Goal: Information Seeking & Learning: Learn about a topic

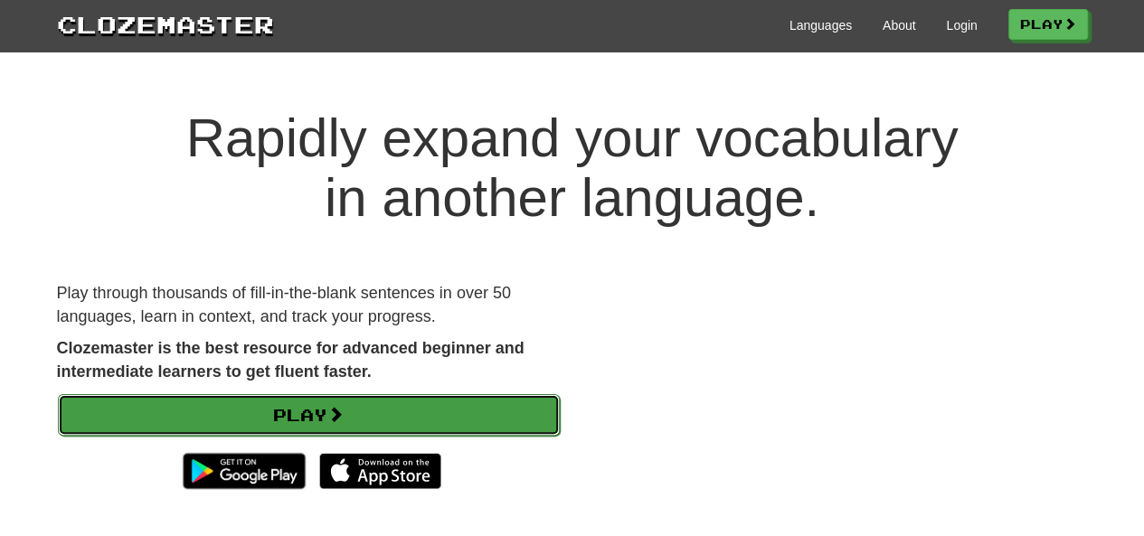
click at [353, 395] on link "Play" at bounding box center [309, 415] width 502 height 42
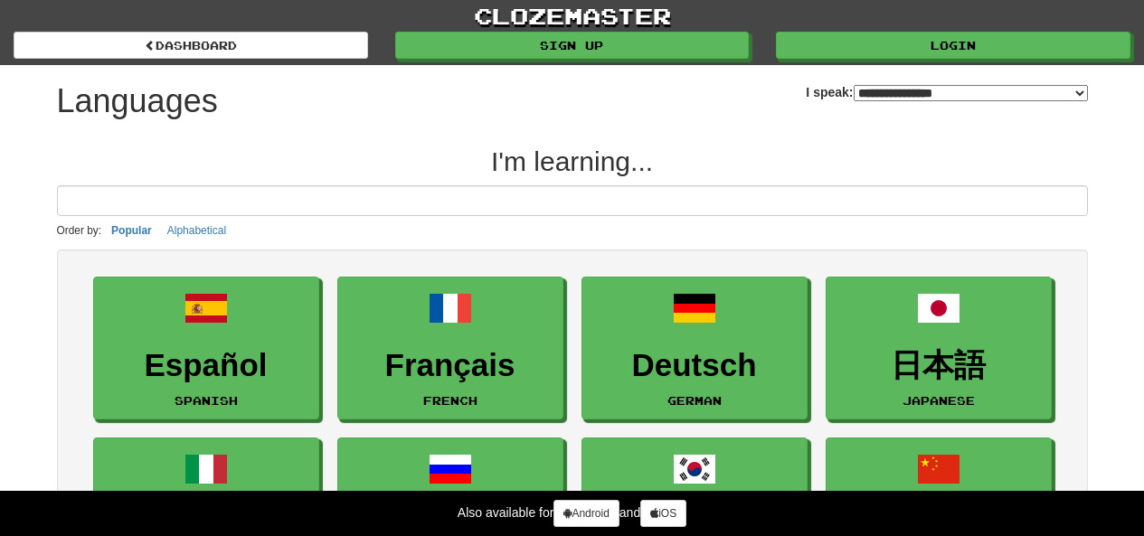
select select "*******"
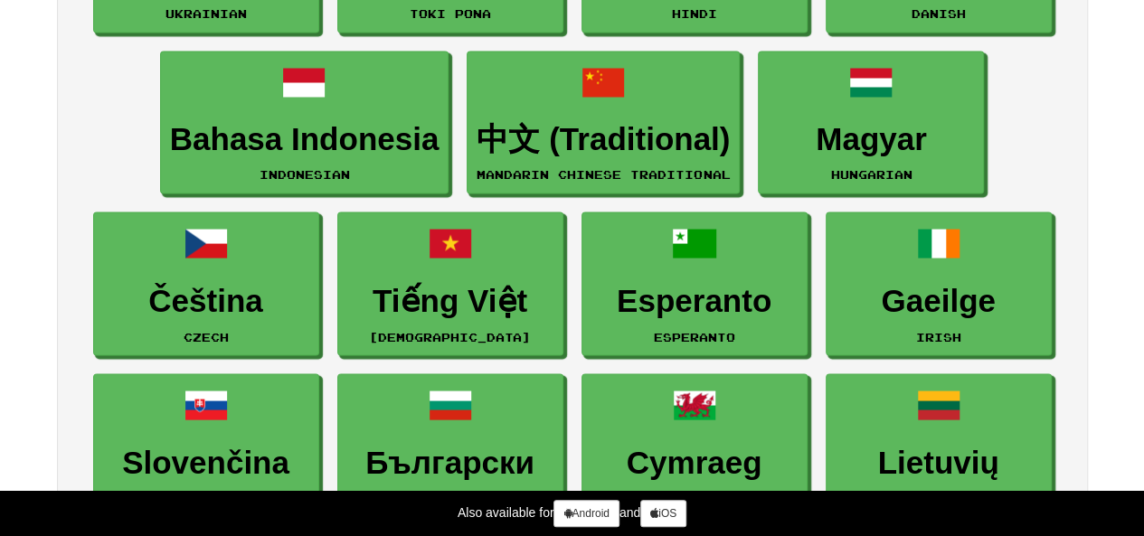
scroll to position [1527, 0]
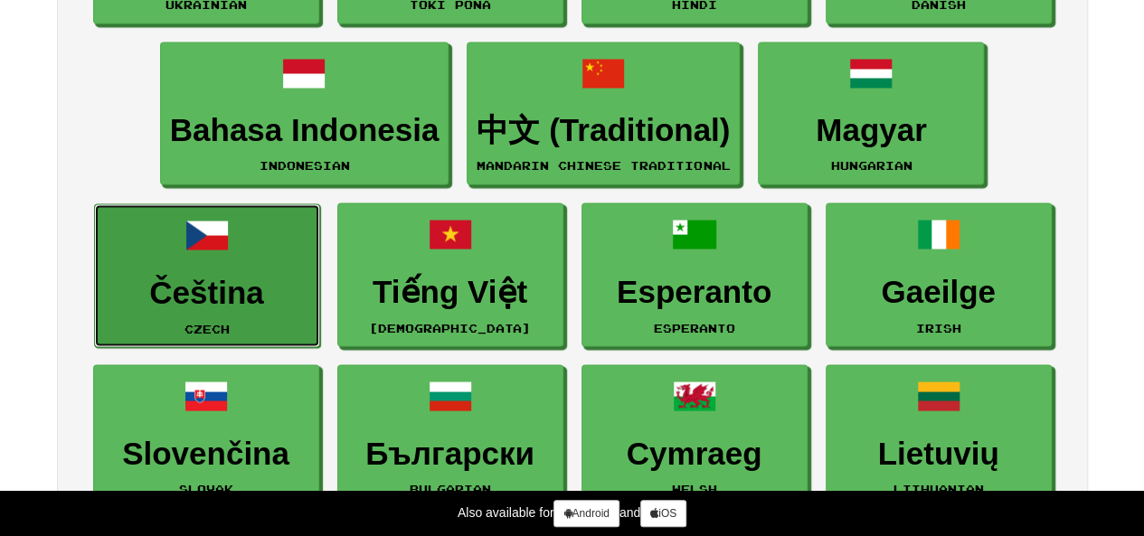
click at [219, 306] on link "Čeština Czech" at bounding box center [207, 275] width 226 height 144
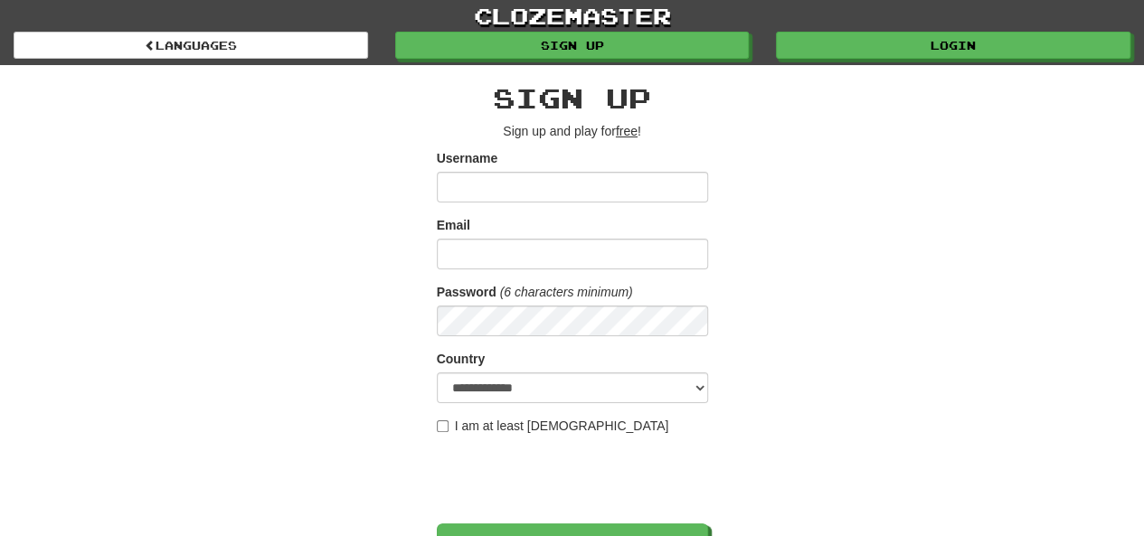
click at [516, 195] on input "Username" at bounding box center [572, 187] width 271 height 31
type input "********"
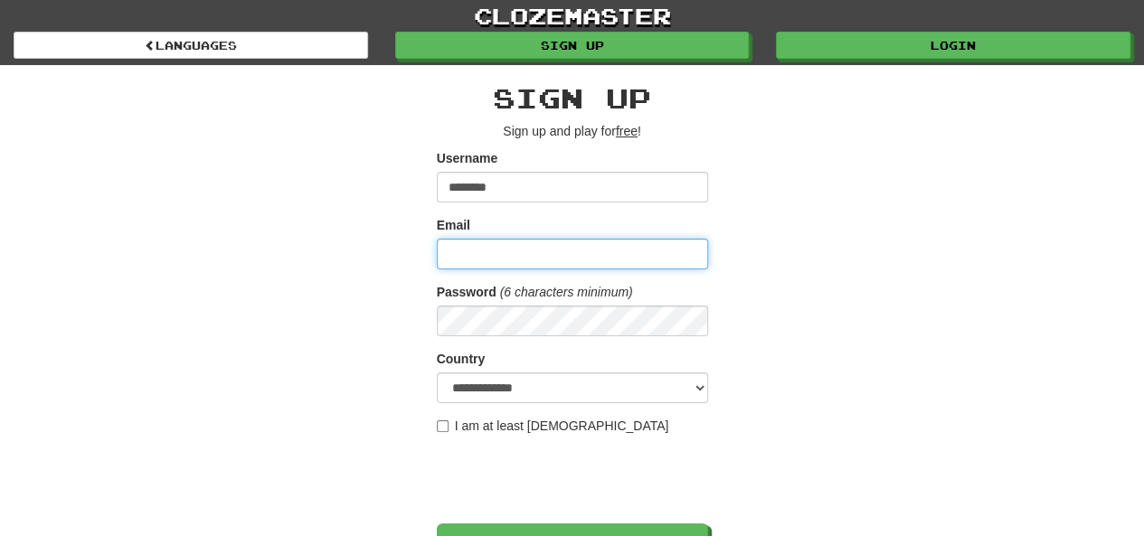
click at [503, 257] on input "Email" at bounding box center [572, 254] width 271 height 31
type input "**********"
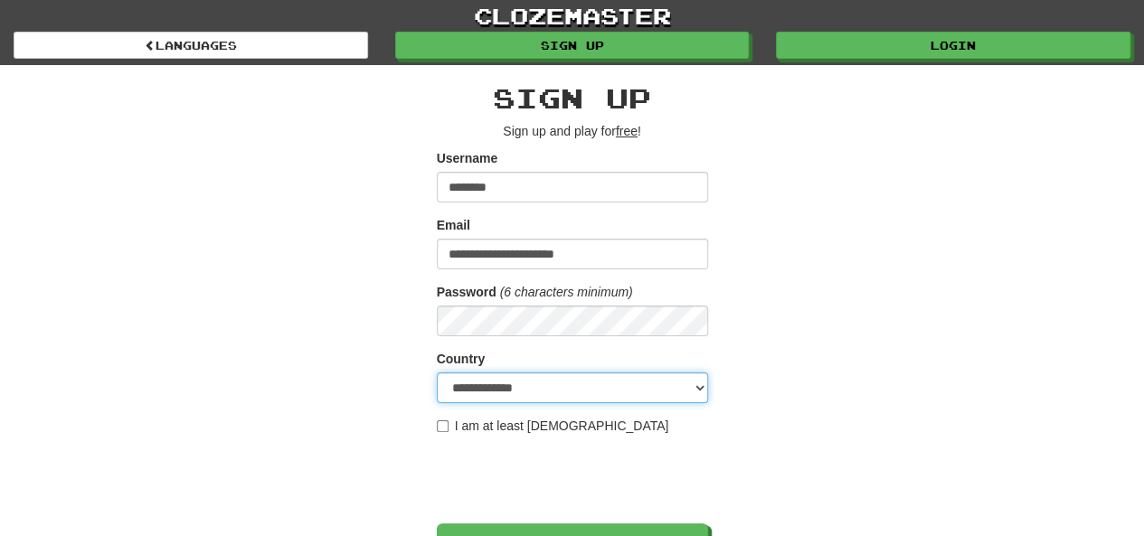
click at [704, 388] on select "**********" at bounding box center [572, 388] width 271 height 31
select select "**"
click at [437, 373] on select "**********" at bounding box center [572, 388] width 271 height 31
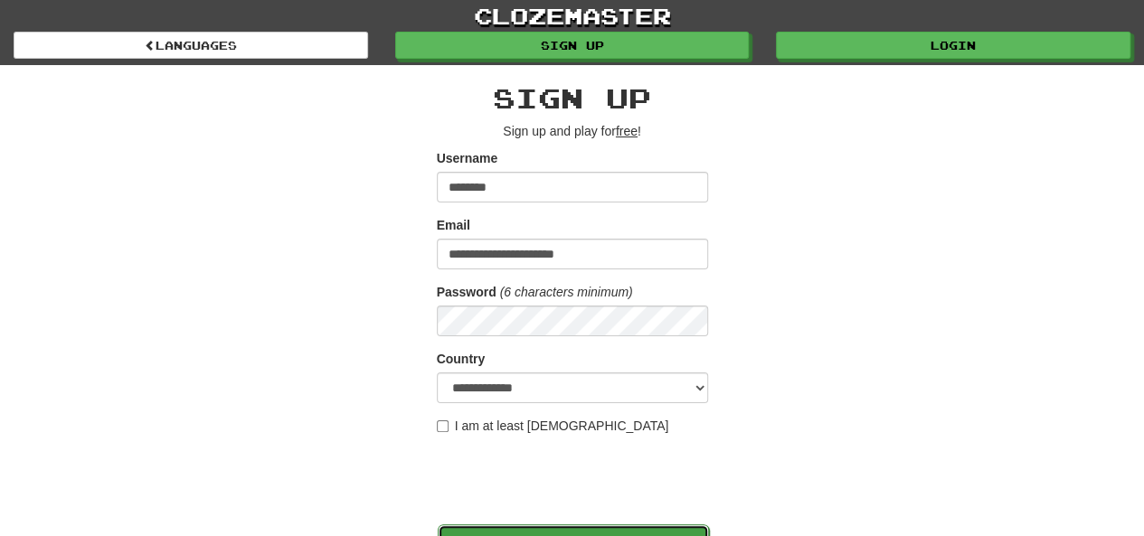
click at [702, 526] on input "*******" at bounding box center [573, 546] width 271 height 42
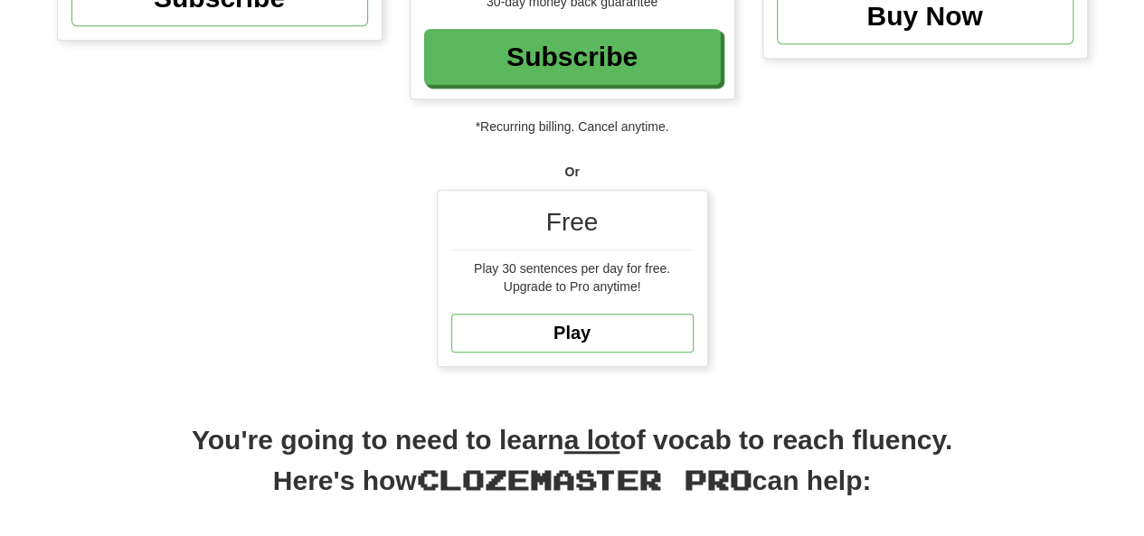
scroll to position [490, 0]
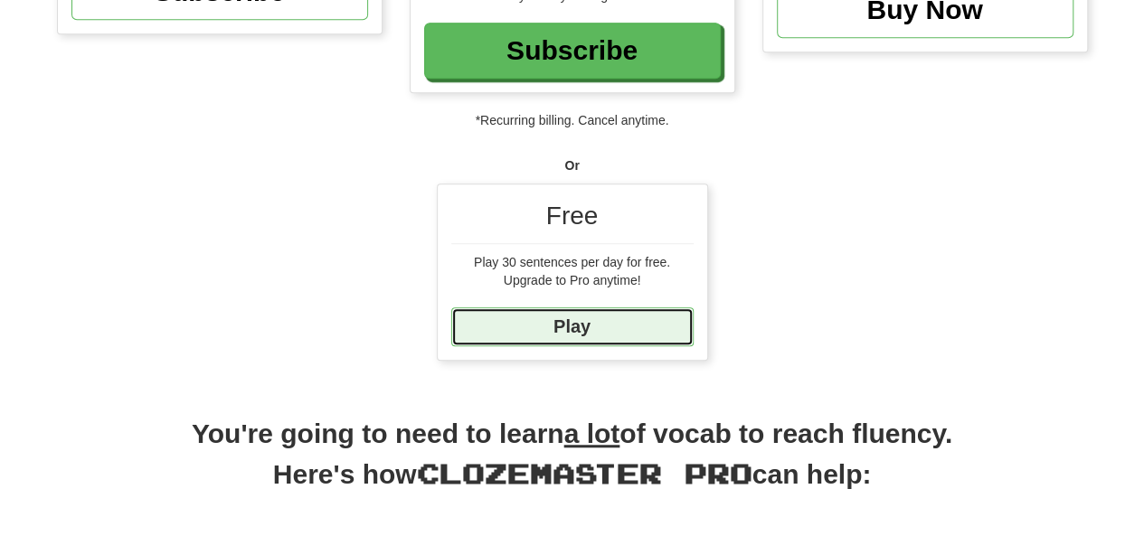
click at [577, 332] on link "Play" at bounding box center [572, 327] width 242 height 39
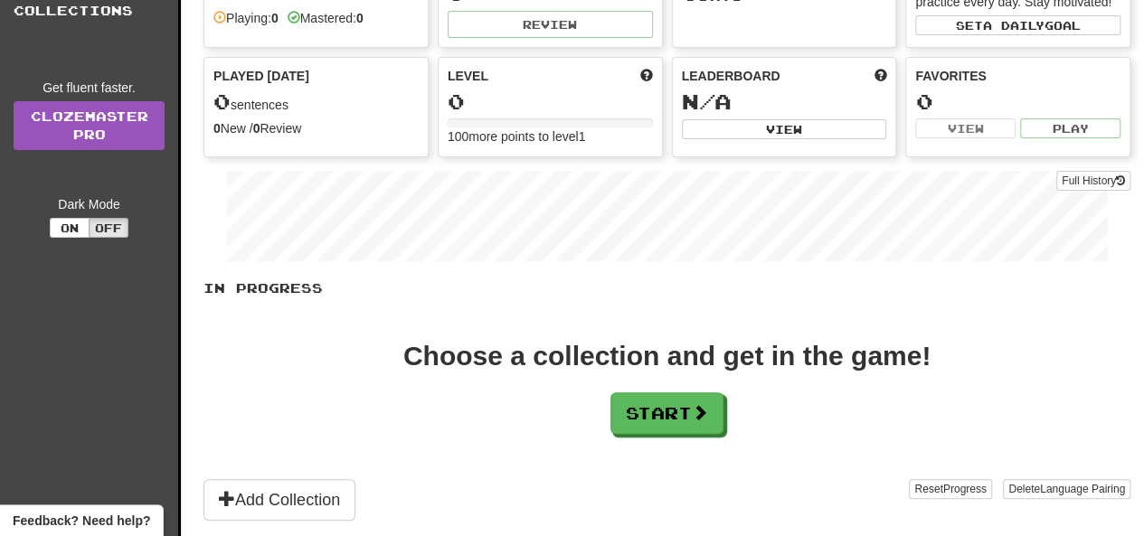
scroll to position [175, 0]
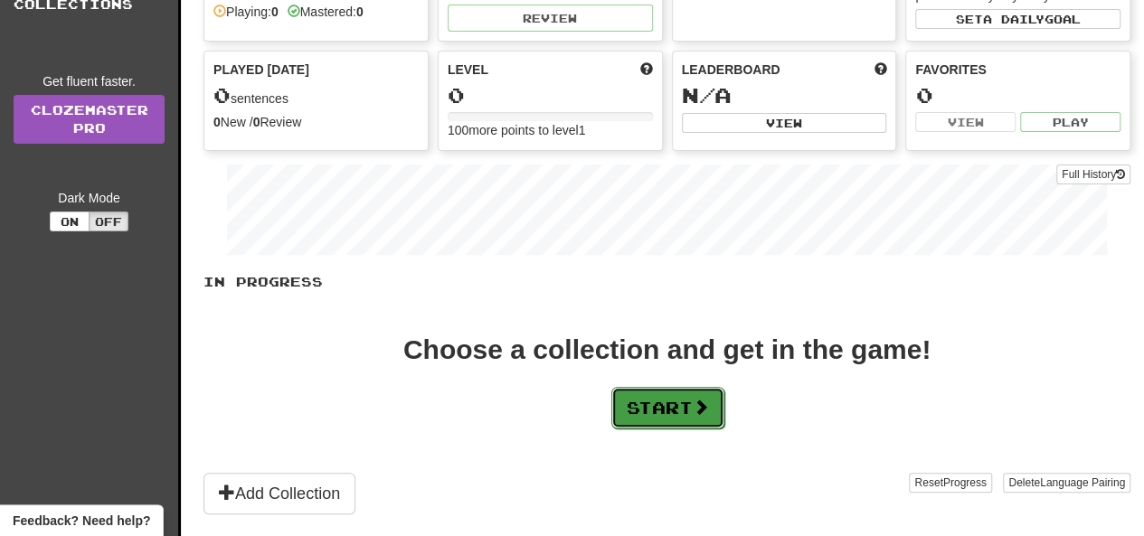
click at [678, 405] on button "Start" at bounding box center [667, 408] width 113 height 42
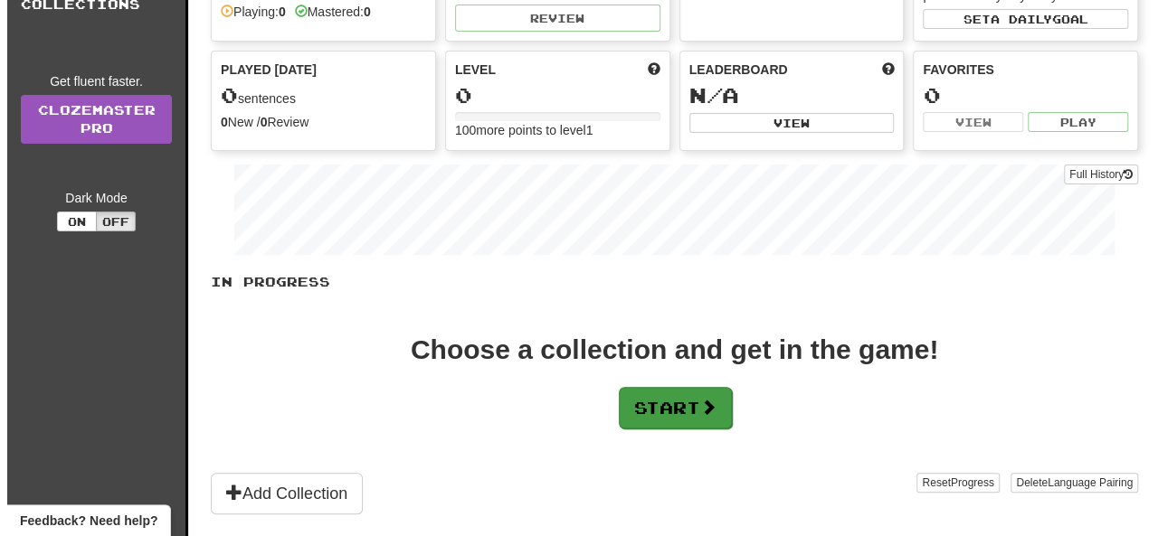
scroll to position [0, 0]
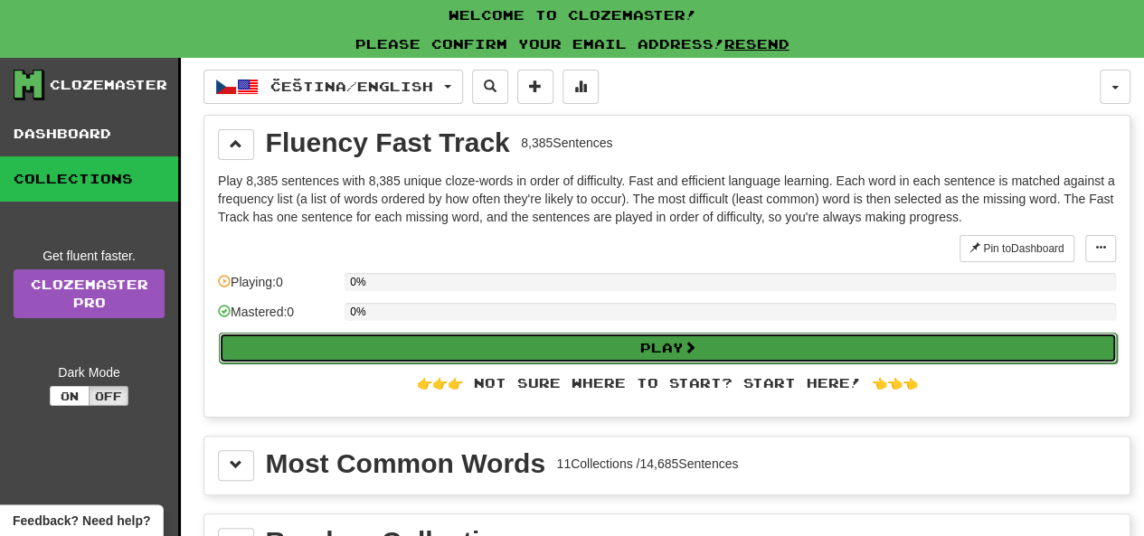
click at [665, 345] on button "Play" at bounding box center [668, 348] width 898 height 31
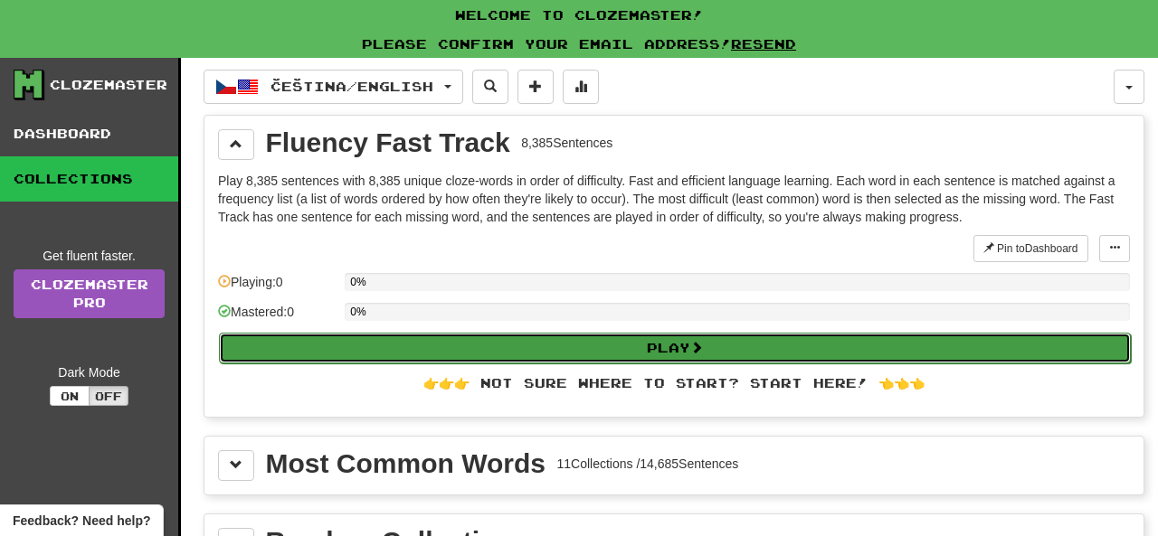
select select "**"
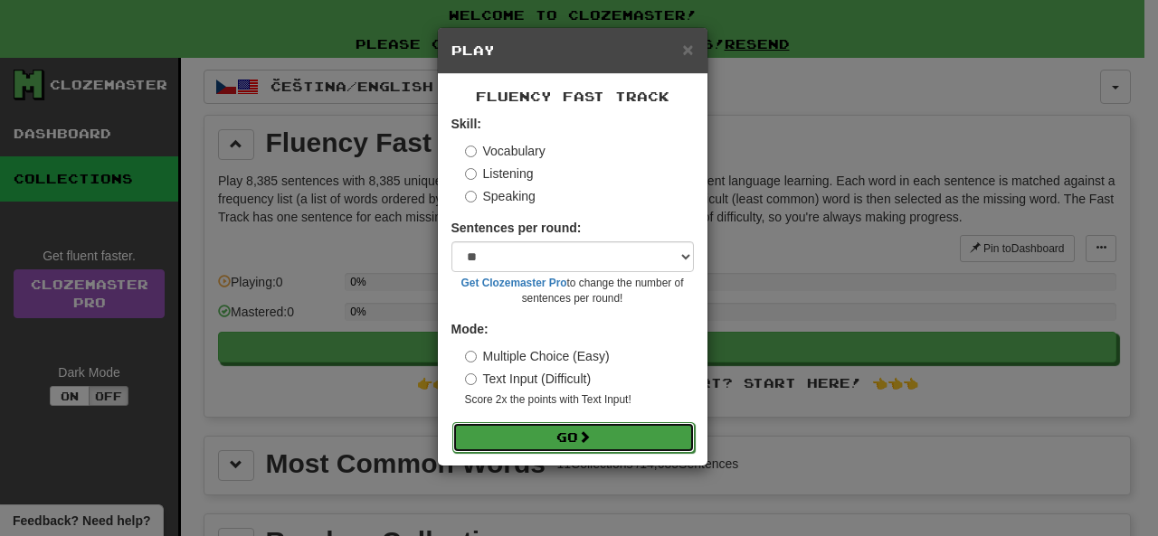
click at [610, 433] on button "Go" at bounding box center [573, 437] width 242 height 31
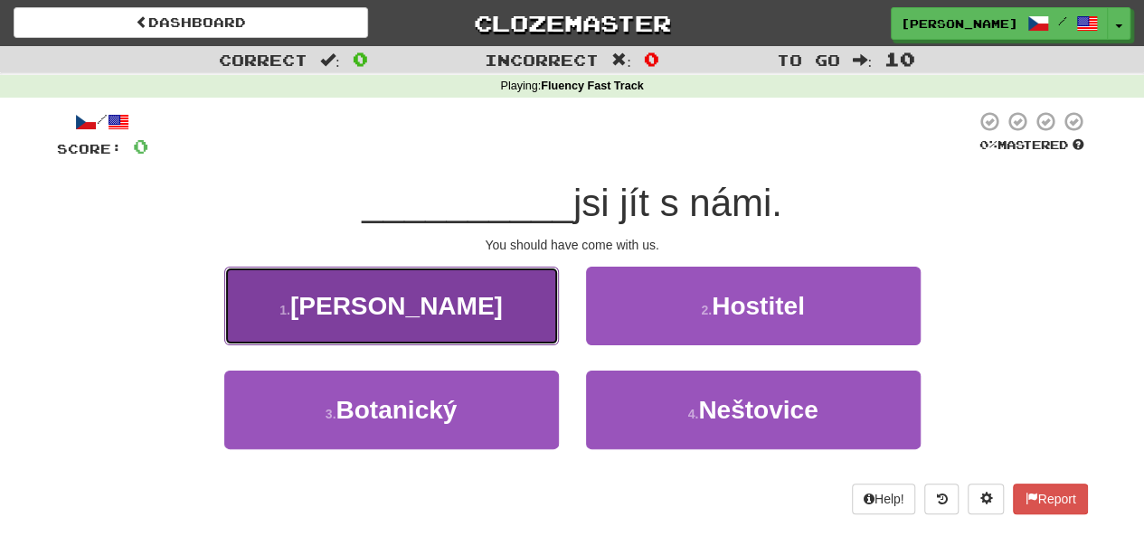
click at [508, 344] on button "1 . [PERSON_NAME]" at bounding box center [391, 306] width 335 height 79
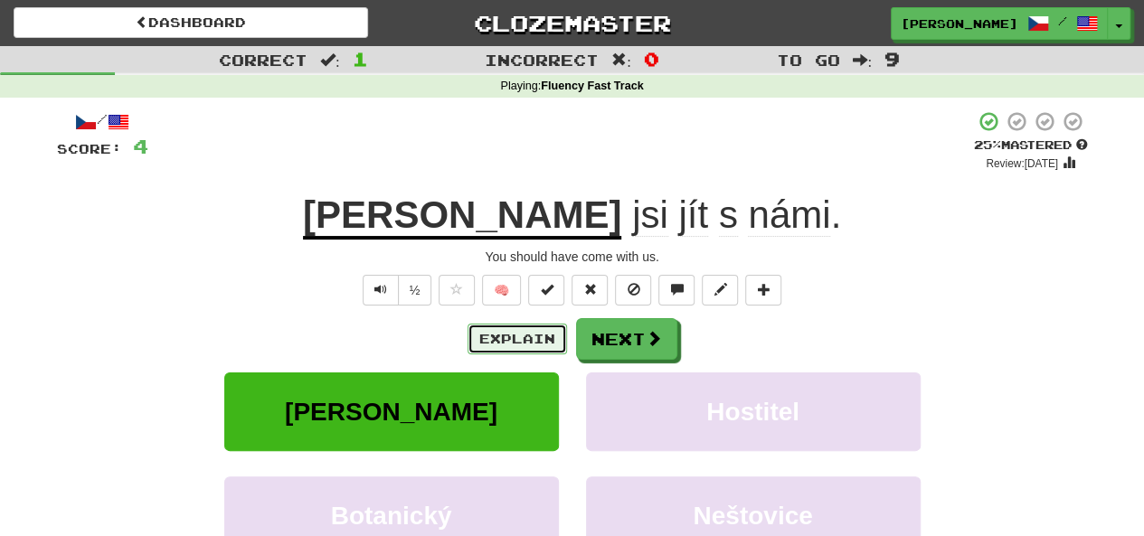
click at [513, 337] on button "Explain" at bounding box center [517, 339] width 99 height 31
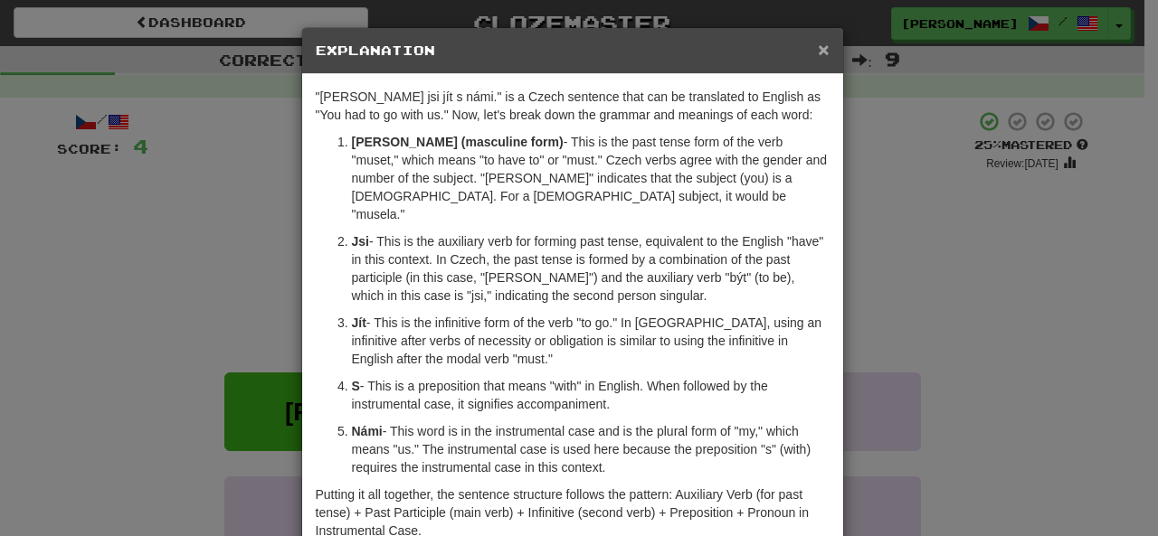
click at [818, 52] on span "×" at bounding box center [823, 49] width 11 height 21
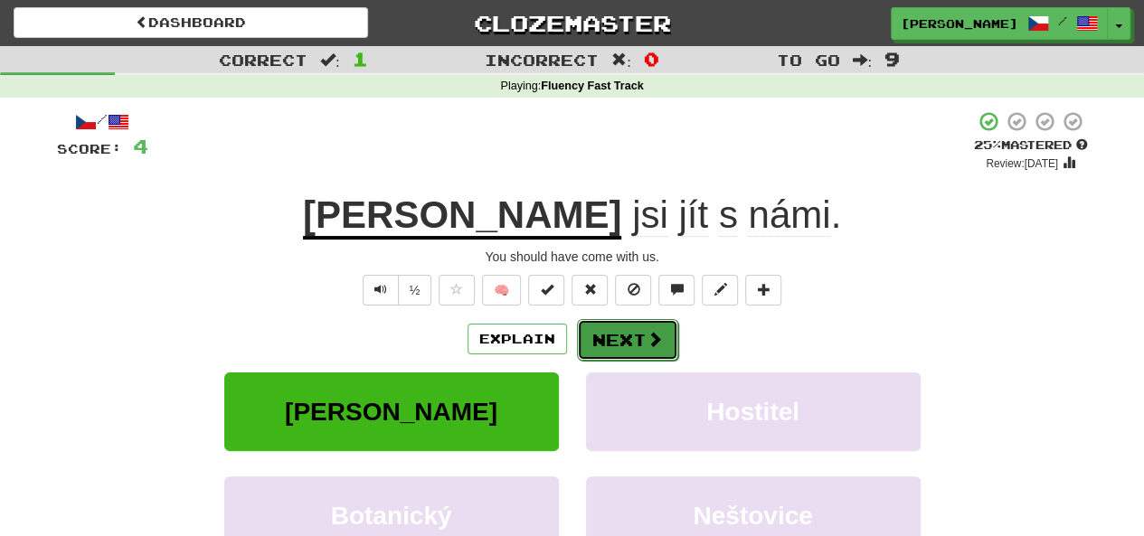
click at [634, 336] on button "Next" at bounding box center [627, 340] width 101 height 42
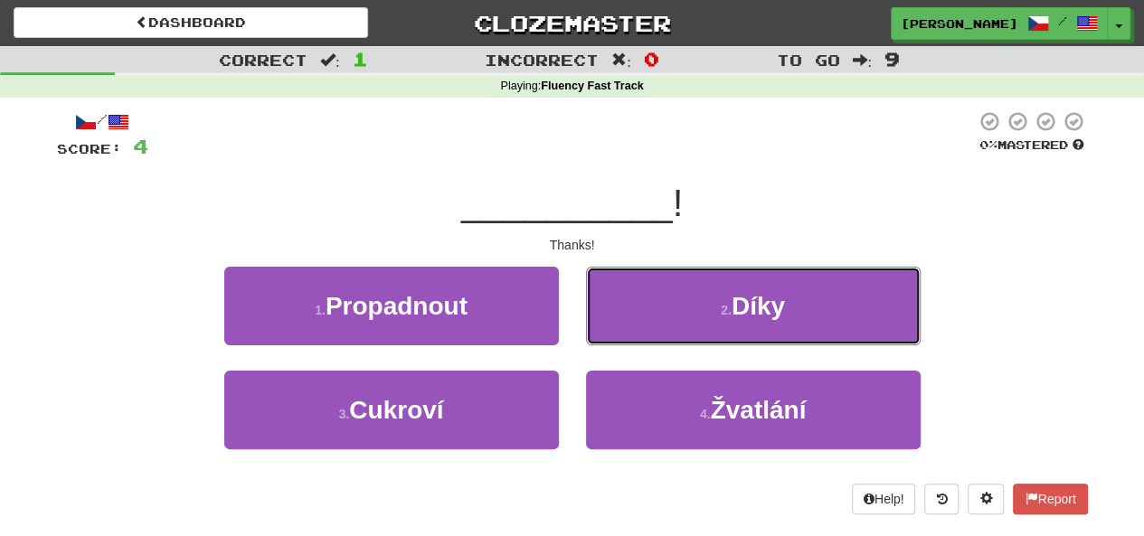
click at [634, 336] on button "2 . Díky" at bounding box center [753, 306] width 335 height 79
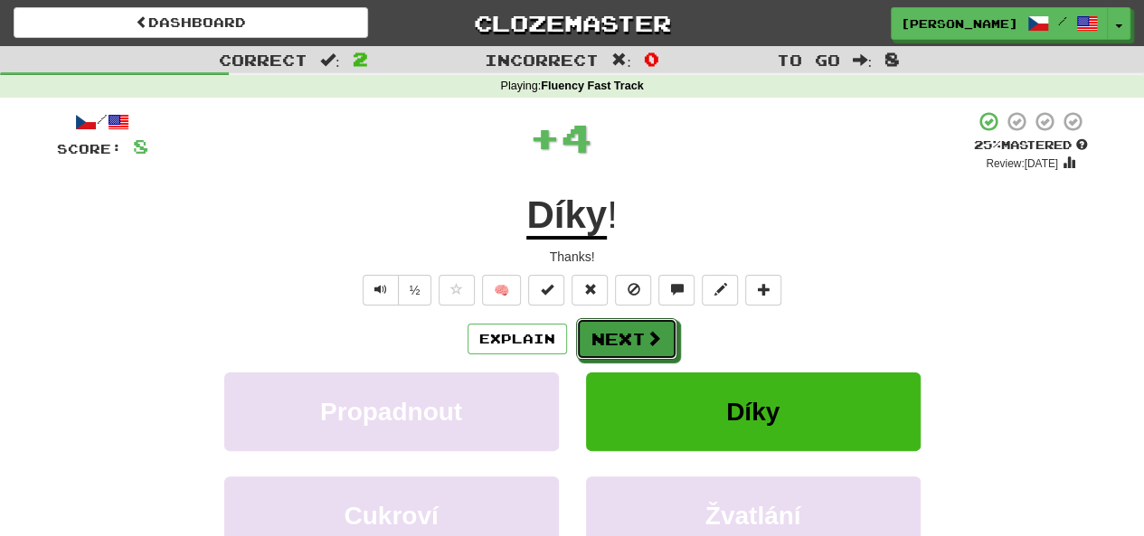
click at [634, 336] on button "Next" at bounding box center [626, 339] width 101 height 42
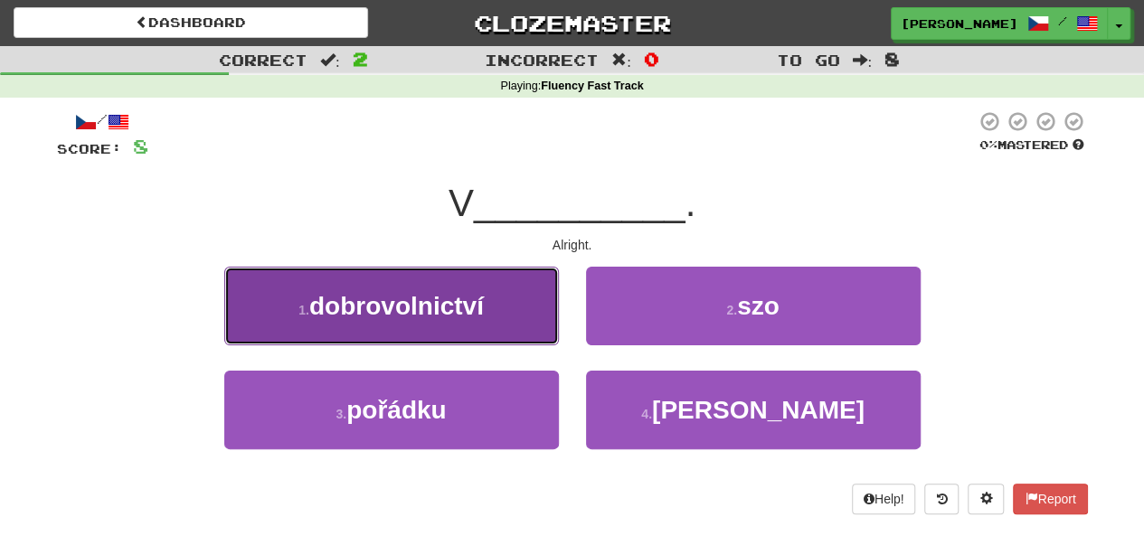
click at [484, 326] on button "1 . dobrovolnictví" at bounding box center [391, 306] width 335 height 79
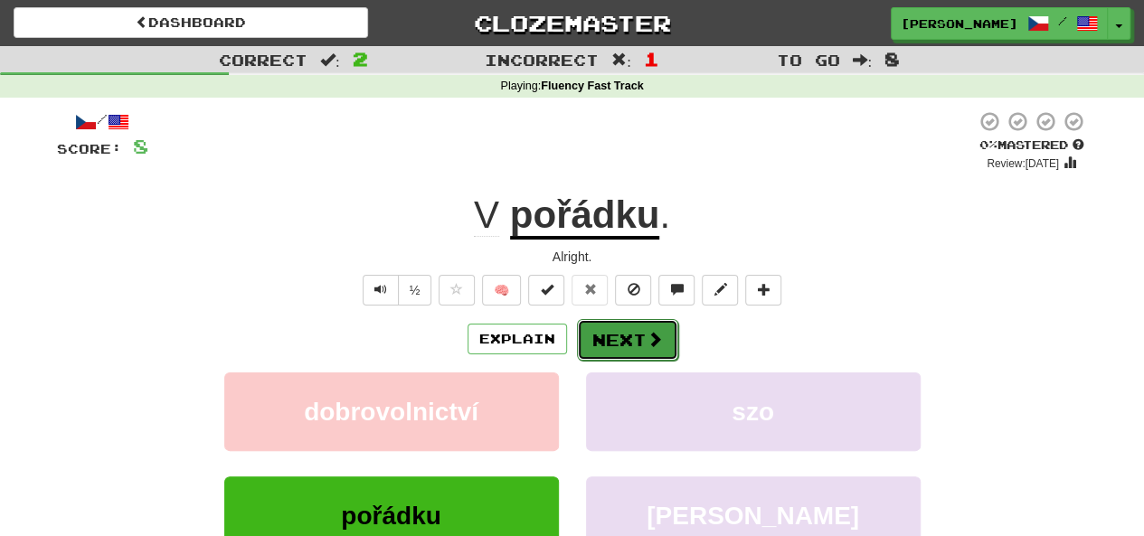
click at [602, 341] on button "Next" at bounding box center [627, 340] width 101 height 42
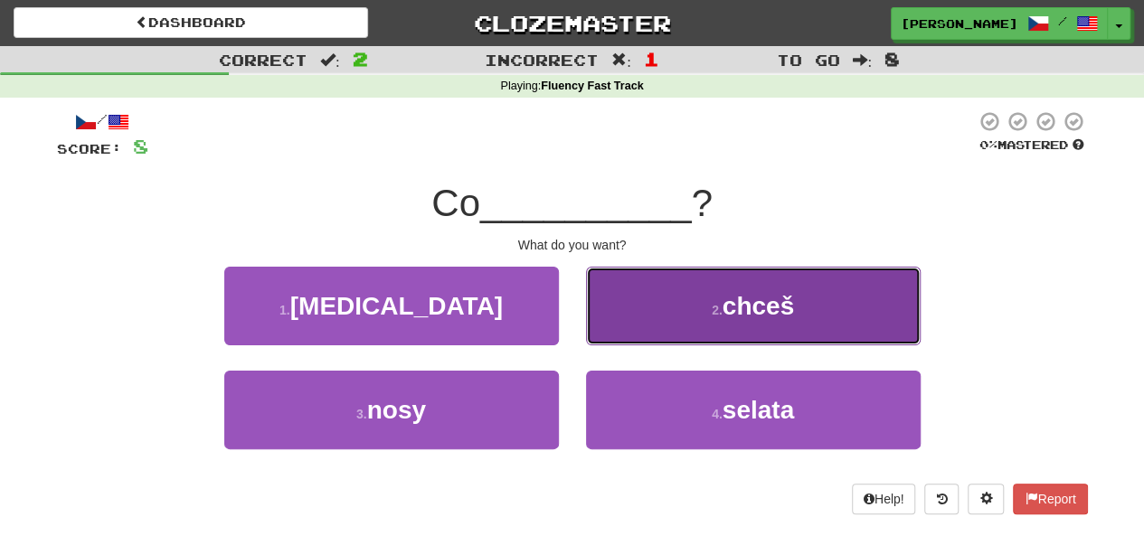
click at [714, 303] on small "2 ." at bounding box center [717, 310] width 11 height 14
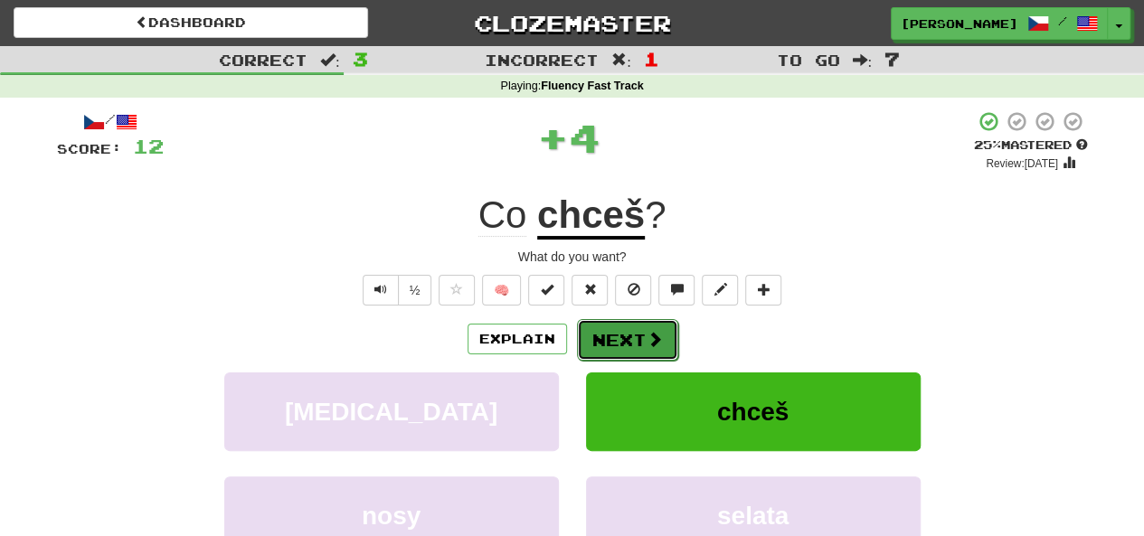
click at [648, 337] on span at bounding box center [655, 339] width 16 height 16
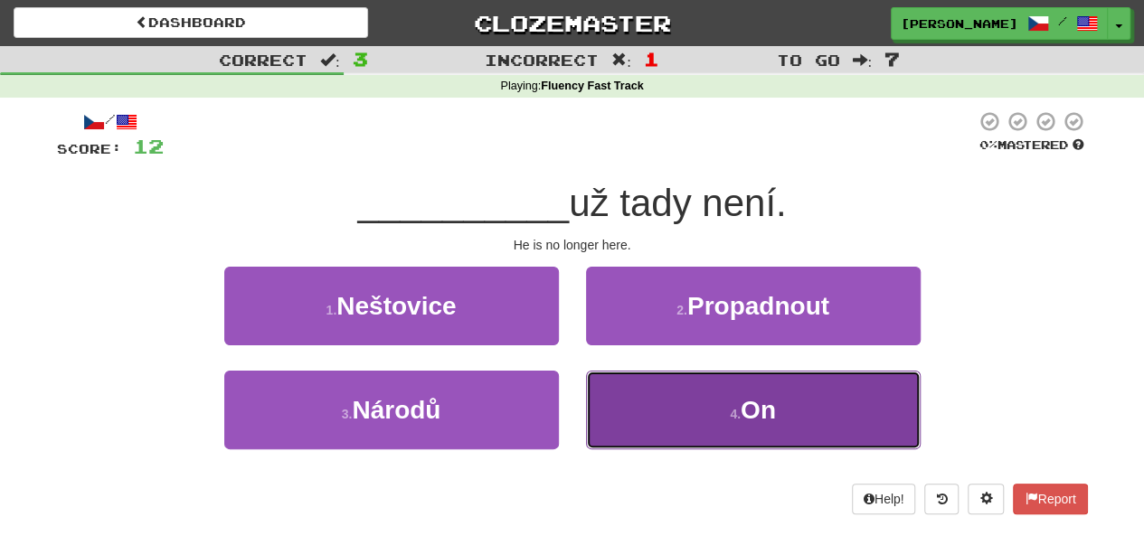
click at [716, 408] on button "4 . On" at bounding box center [753, 410] width 335 height 79
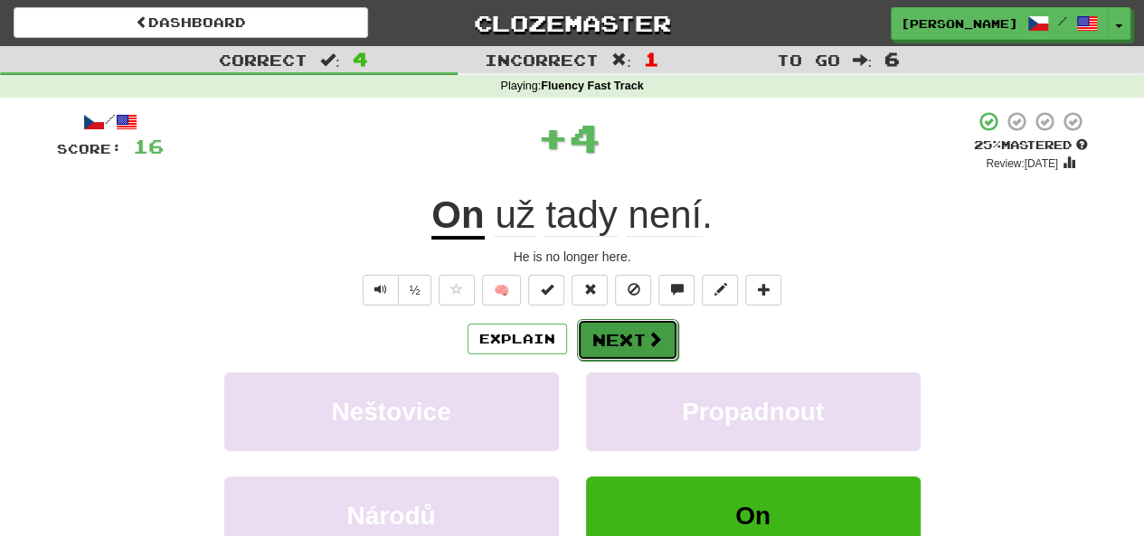
click at [662, 339] on button "Next" at bounding box center [627, 340] width 101 height 42
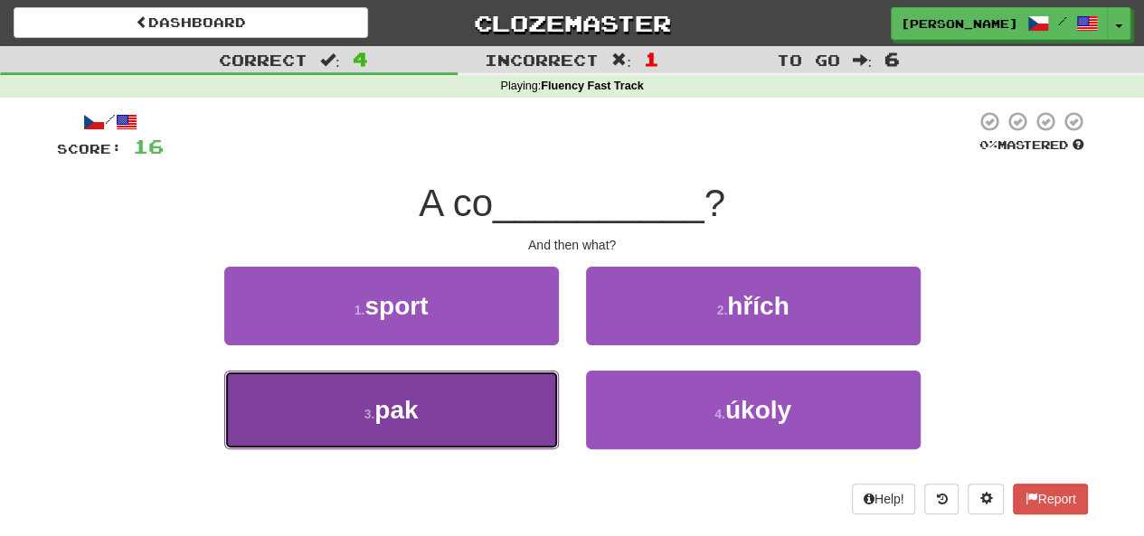
click at [461, 408] on button "3 . pak" at bounding box center [391, 410] width 335 height 79
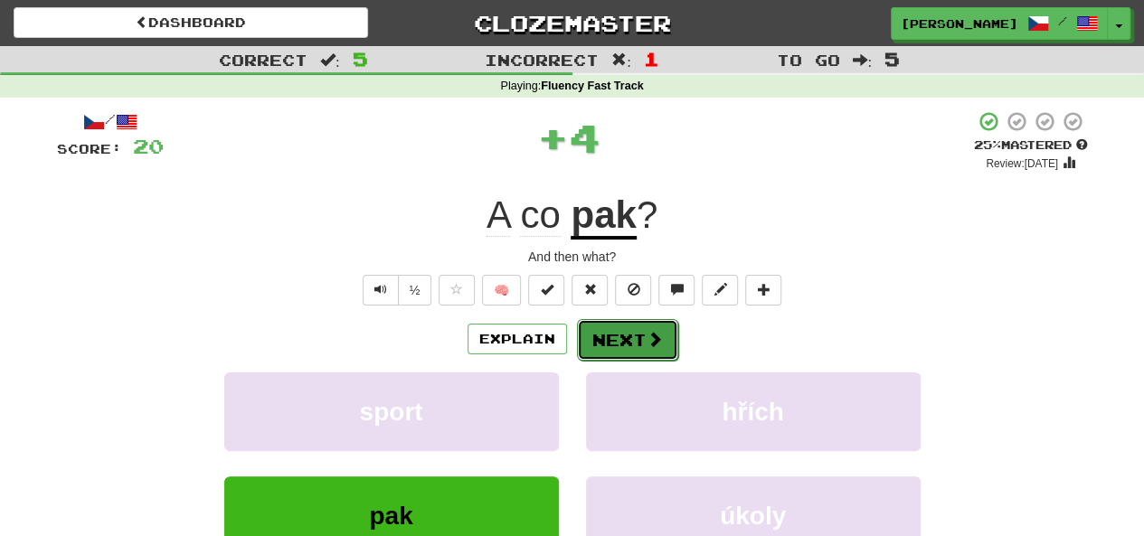
click at [628, 340] on button "Next" at bounding box center [627, 340] width 101 height 42
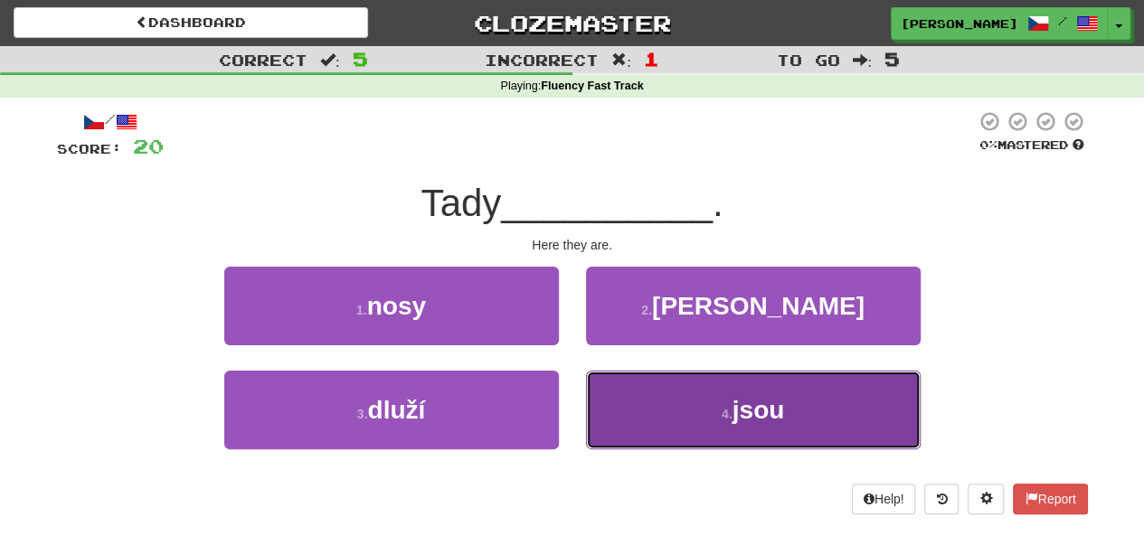
click at [711, 408] on button "4 . jsou" at bounding box center [753, 410] width 335 height 79
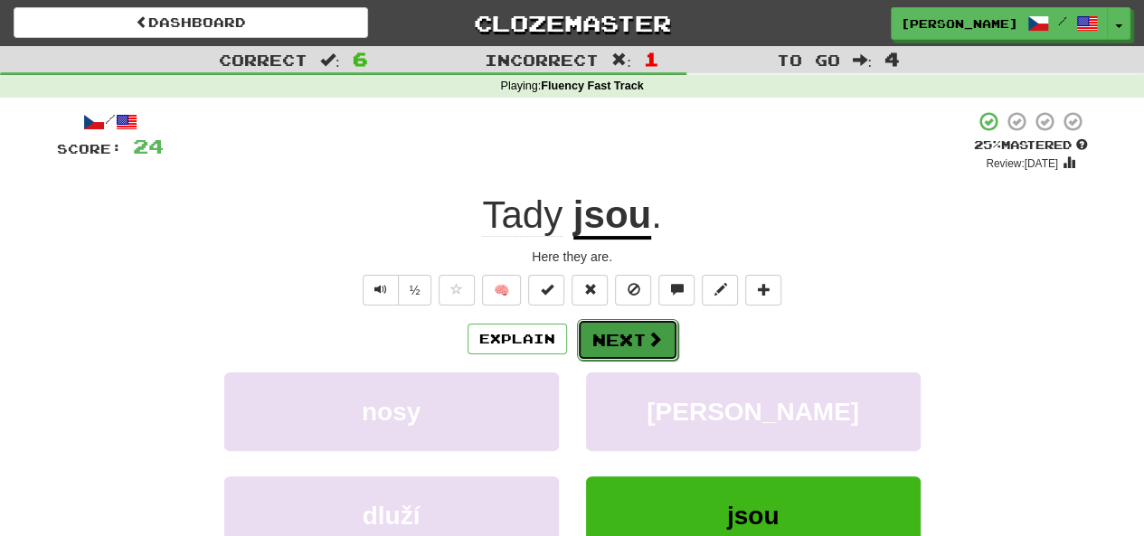
click at [639, 332] on button "Next" at bounding box center [627, 340] width 101 height 42
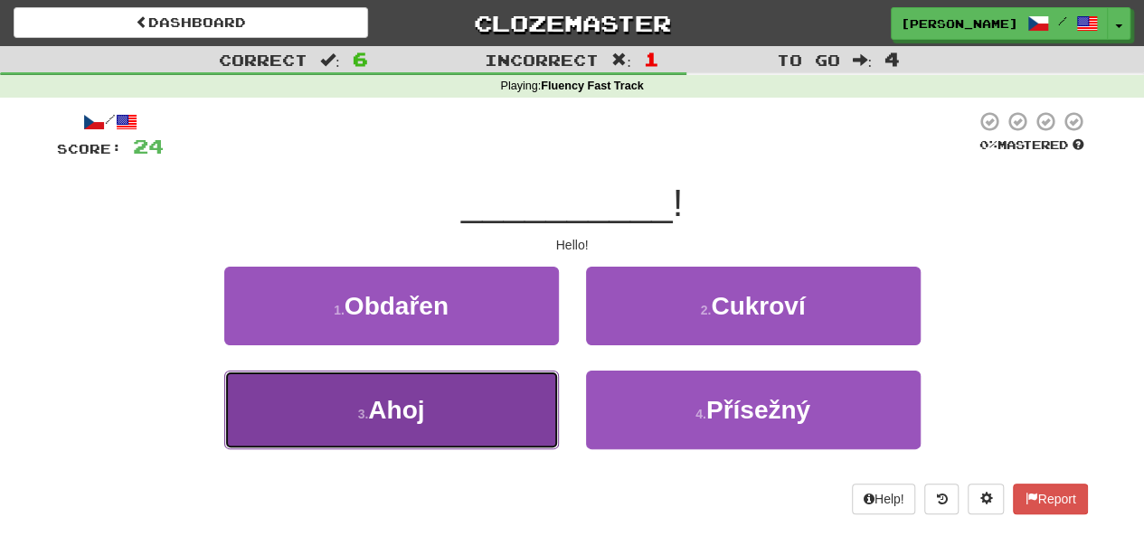
click at [504, 390] on button "3 . [GEOGRAPHIC_DATA]" at bounding box center [391, 410] width 335 height 79
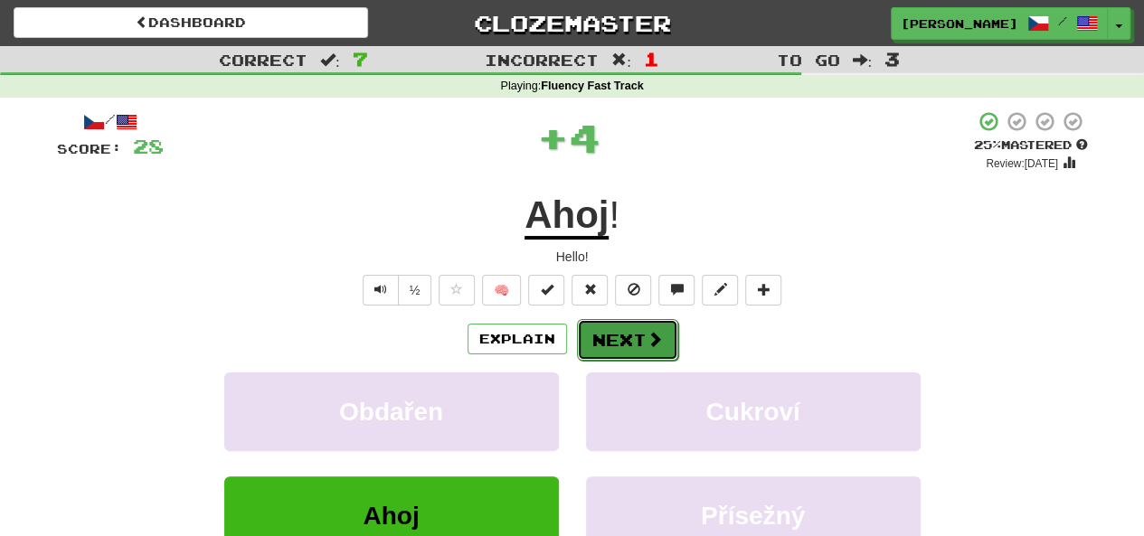
click at [601, 340] on button "Next" at bounding box center [627, 340] width 101 height 42
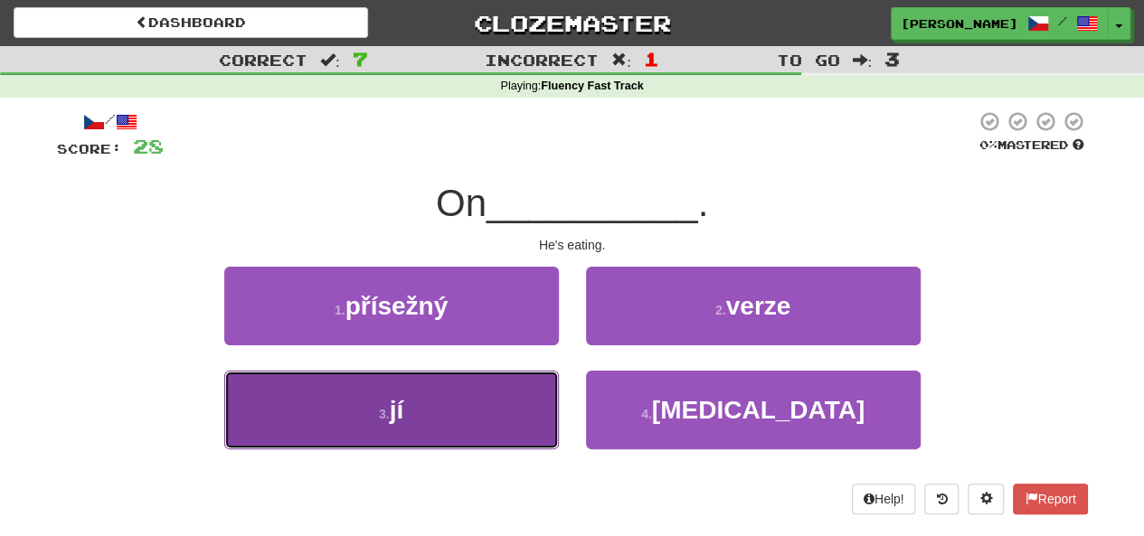
click at [449, 402] on button "3 . jí" at bounding box center [391, 410] width 335 height 79
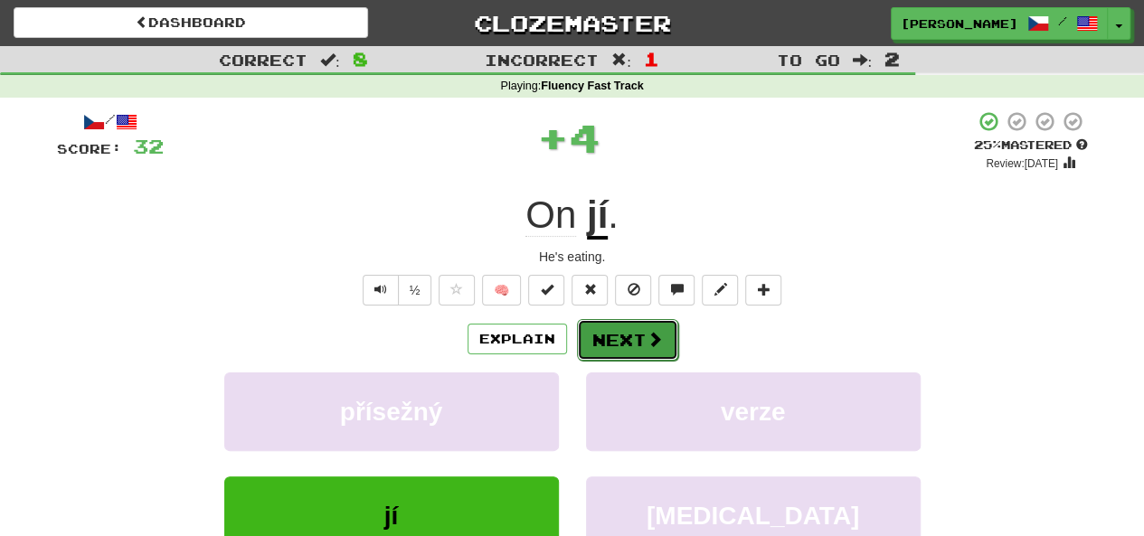
click at [592, 336] on button "Next" at bounding box center [627, 340] width 101 height 42
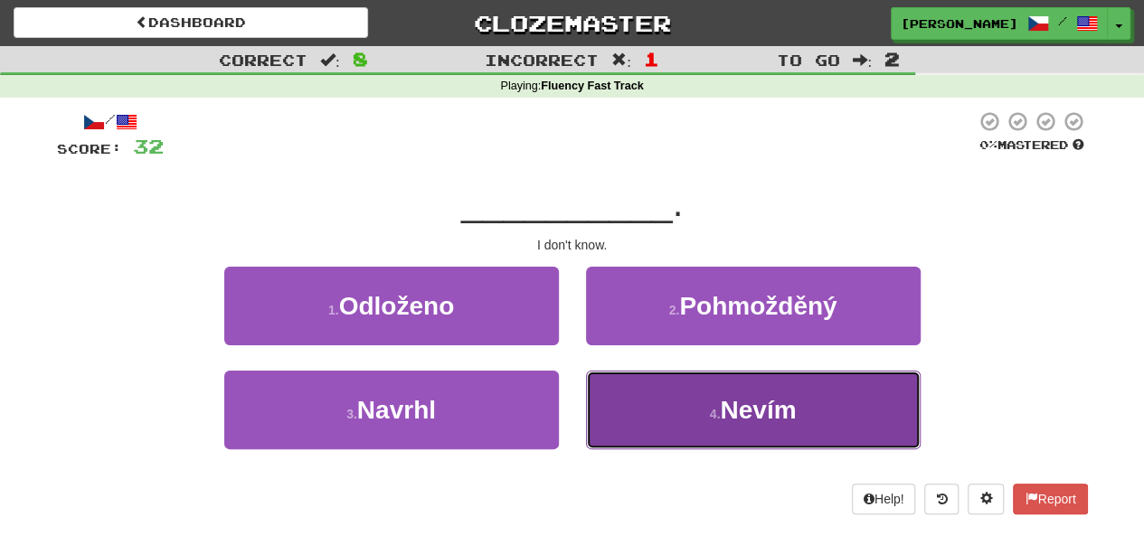
click at [683, 401] on button "4 . [GEOGRAPHIC_DATA]" at bounding box center [753, 410] width 335 height 79
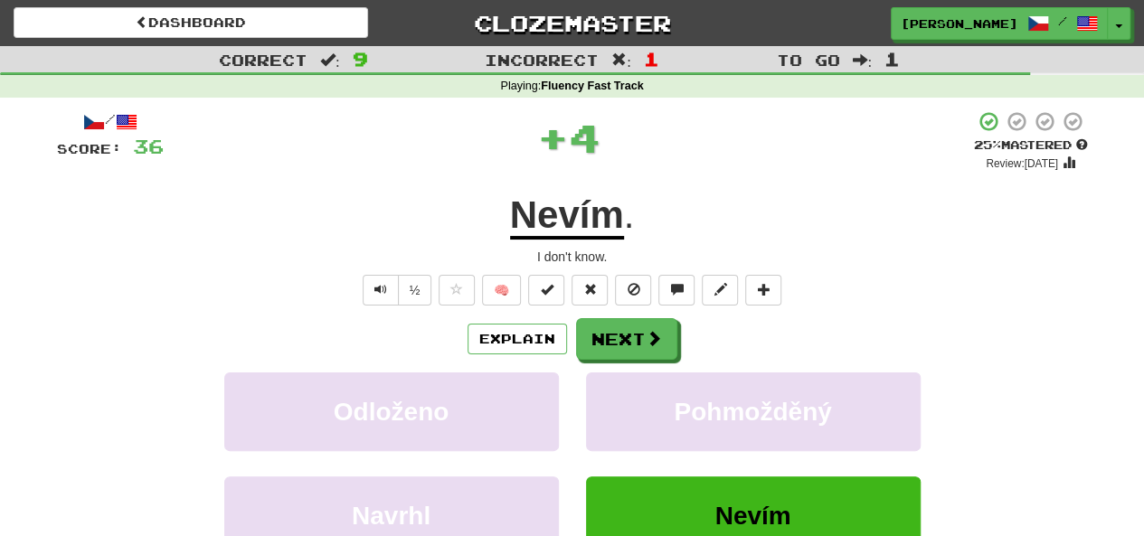
click at [655, 316] on div "/ Score: 36 + 4 25 % Mastered Review: [DATE] Nevím . I don't know. ½ 🧠 Explain …" at bounding box center [572, 393] width 1031 height 567
click at [648, 327] on button "Next" at bounding box center [627, 340] width 101 height 42
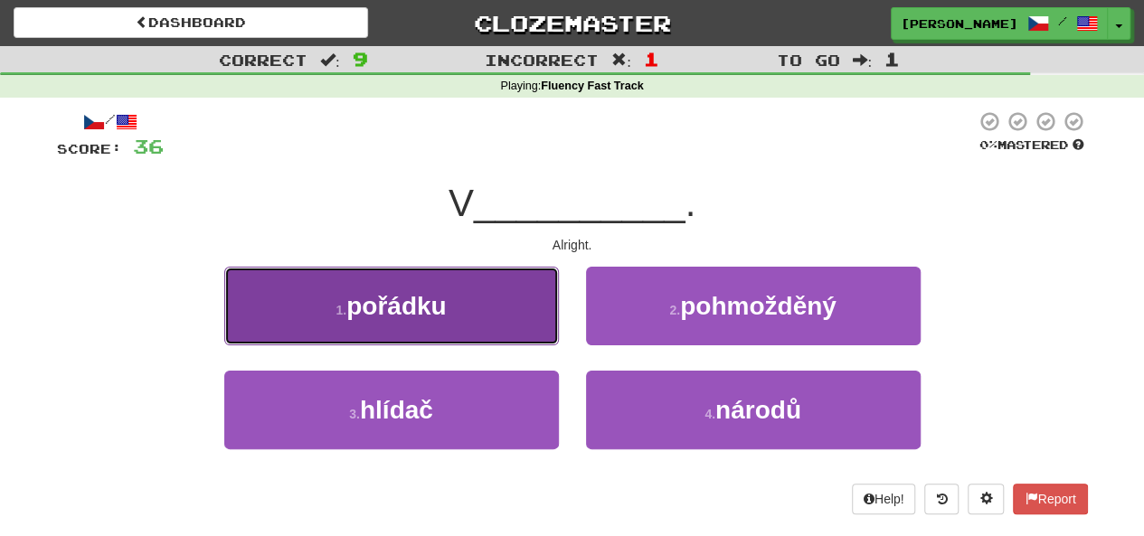
click at [527, 317] on button "1 . [GEOGRAPHIC_DATA]" at bounding box center [391, 306] width 335 height 79
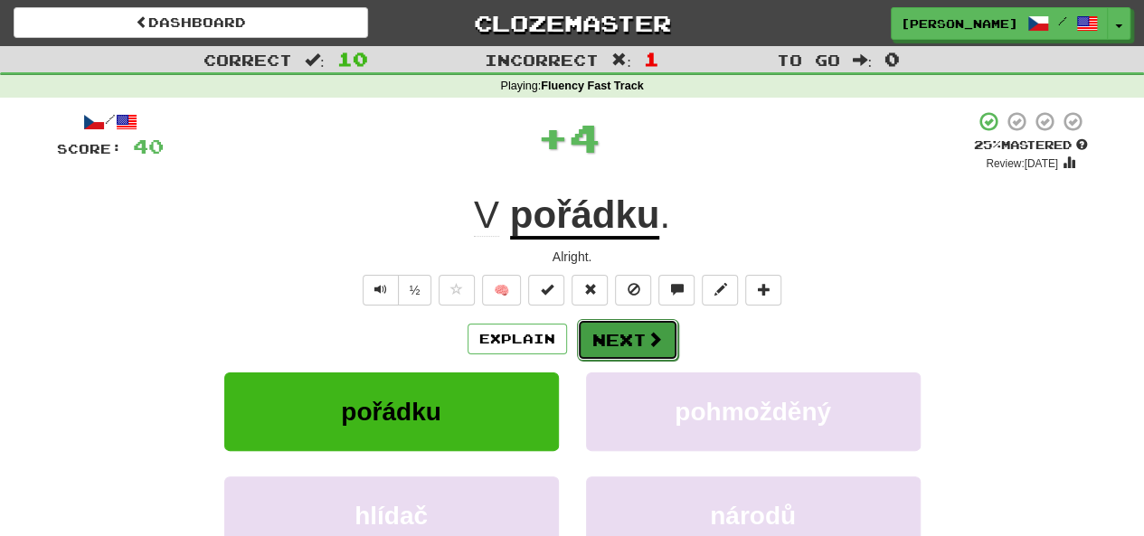
click at [604, 334] on button "Next" at bounding box center [627, 340] width 101 height 42
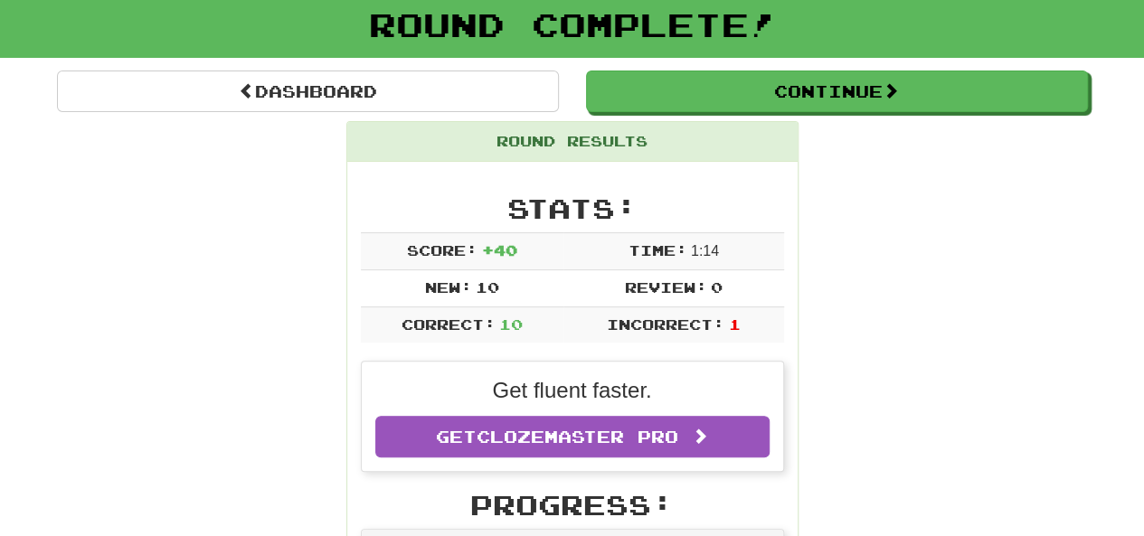
scroll to position [109, 0]
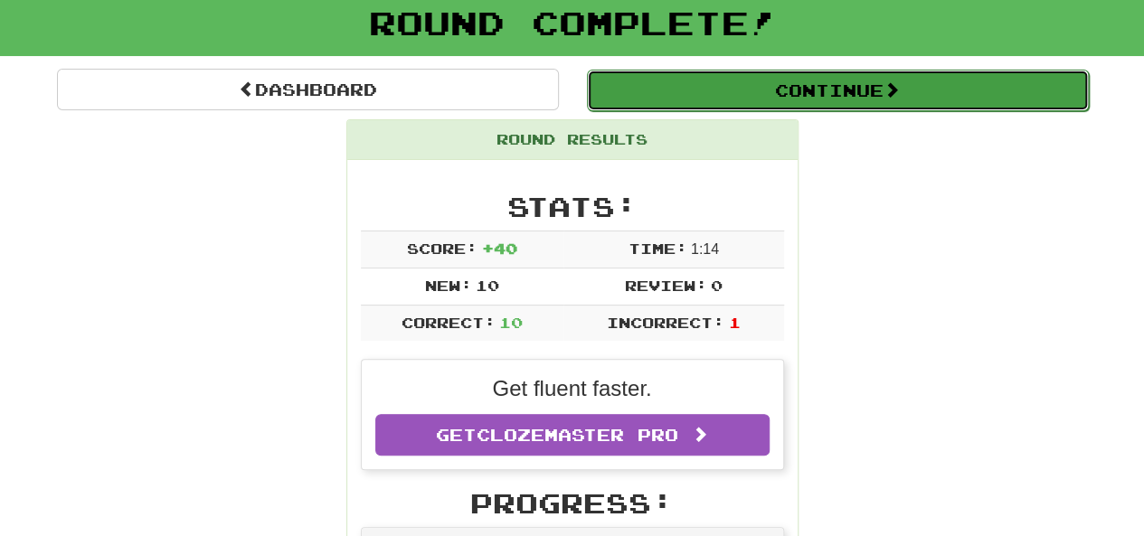
click at [824, 96] on button "Continue" at bounding box center [838, 91] width 502 height 42
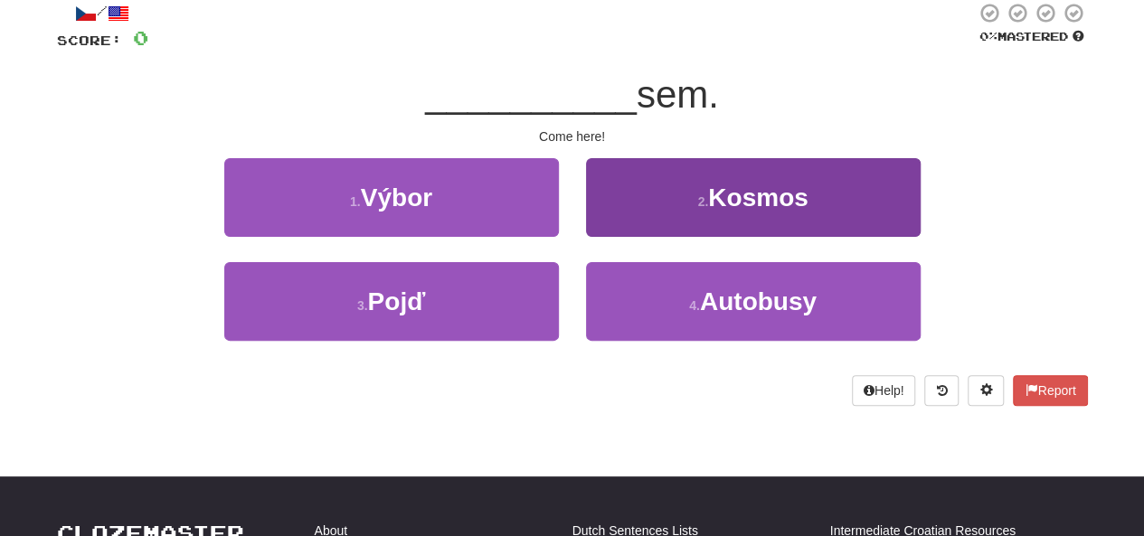
scroll to position [72, 0]
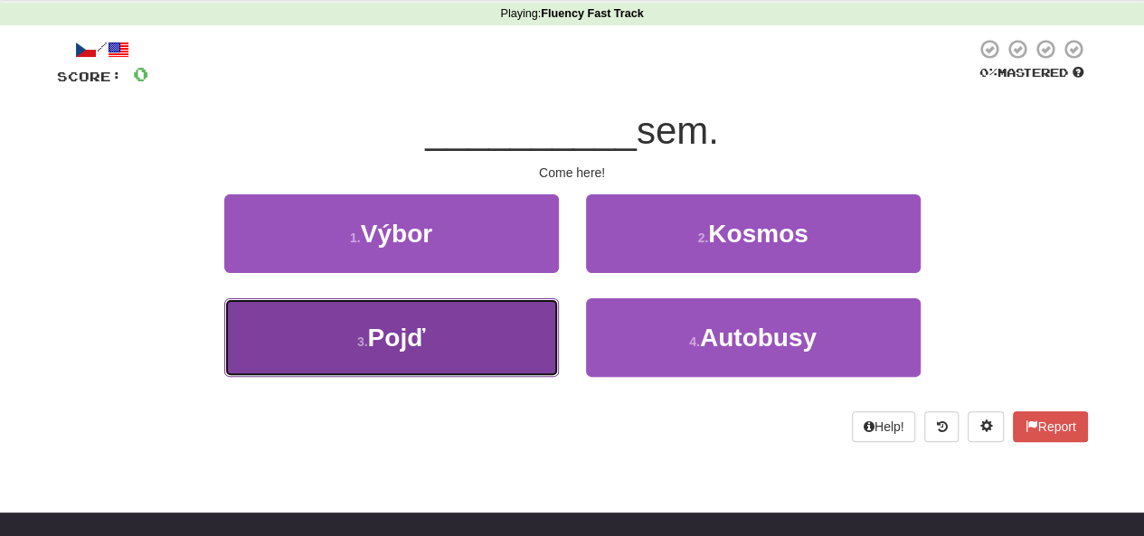
click at [481, 332] on button "3 . [GEOGRAPHIC_DATA]" at bounding box center [391, 337] width 335 height 79
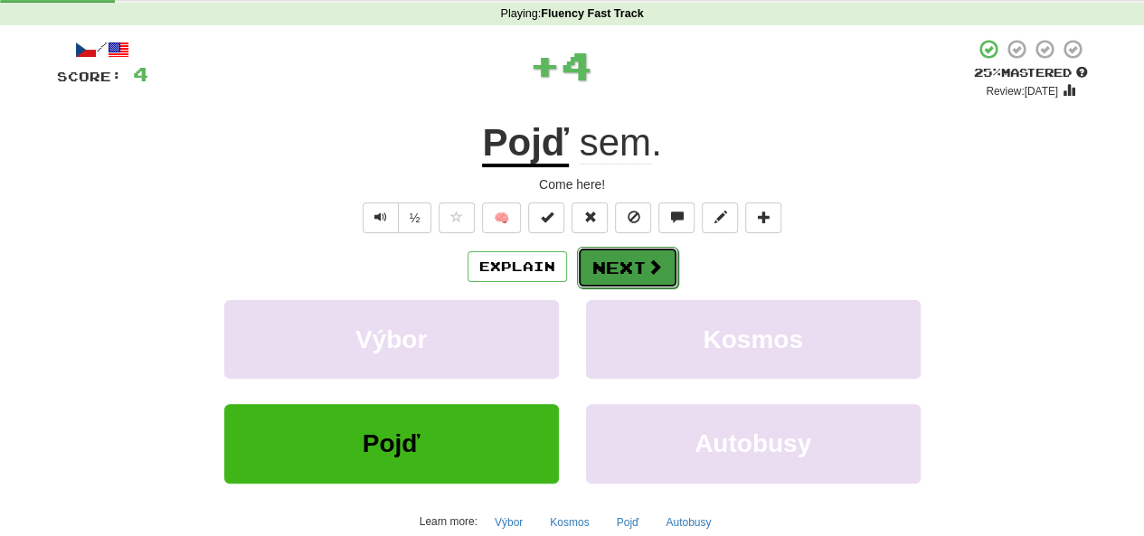
click at [629, 256] on button "Next" at bounding box center [627, 268] width 101 height 42
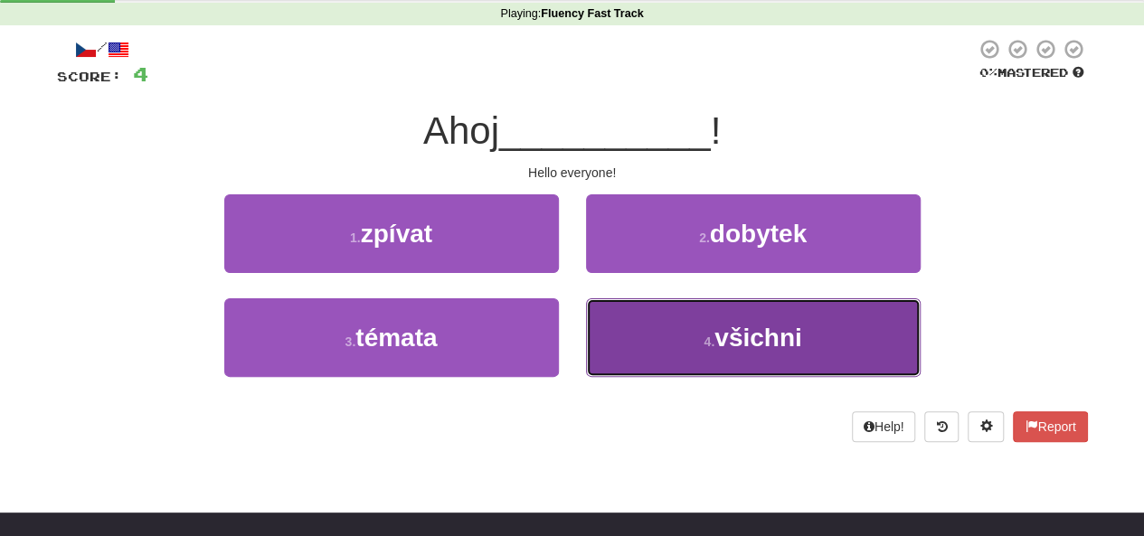
click at [632, 326] on button "4 . všichni" at bounding box center [753, 337] width 335 height 79
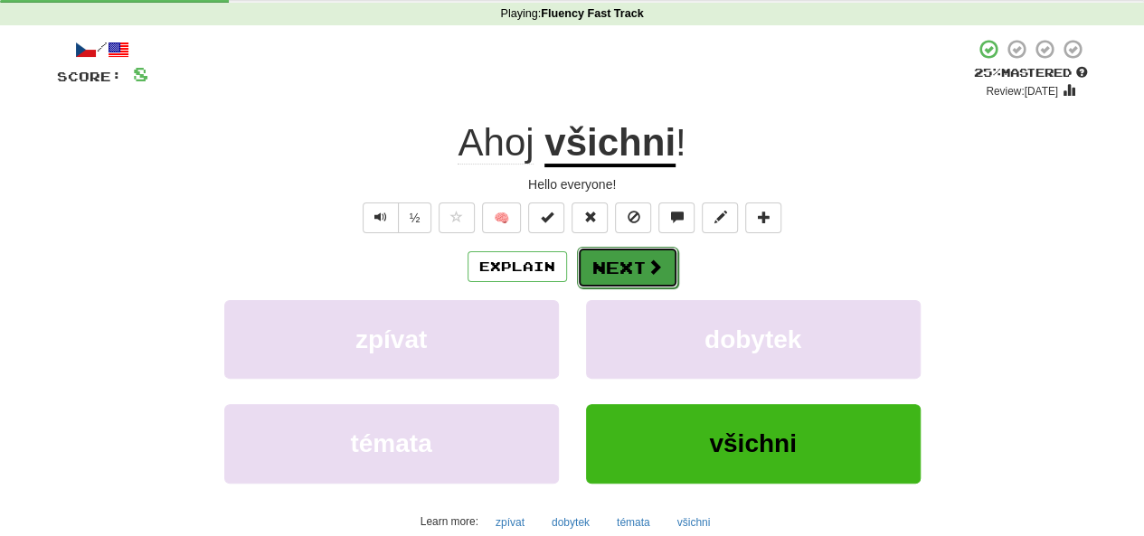
click at [643, 278] on button "Next" at bounding box center [627, 268] width 101 height 42
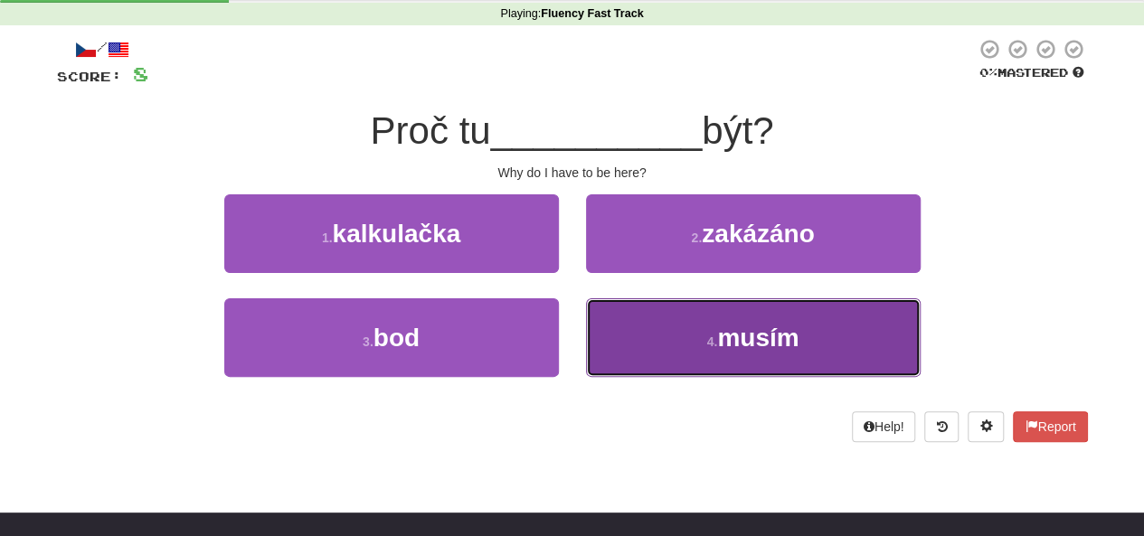
click at [738, 328] on span "musím" at bounding box center [757, 338] width 81 height 28
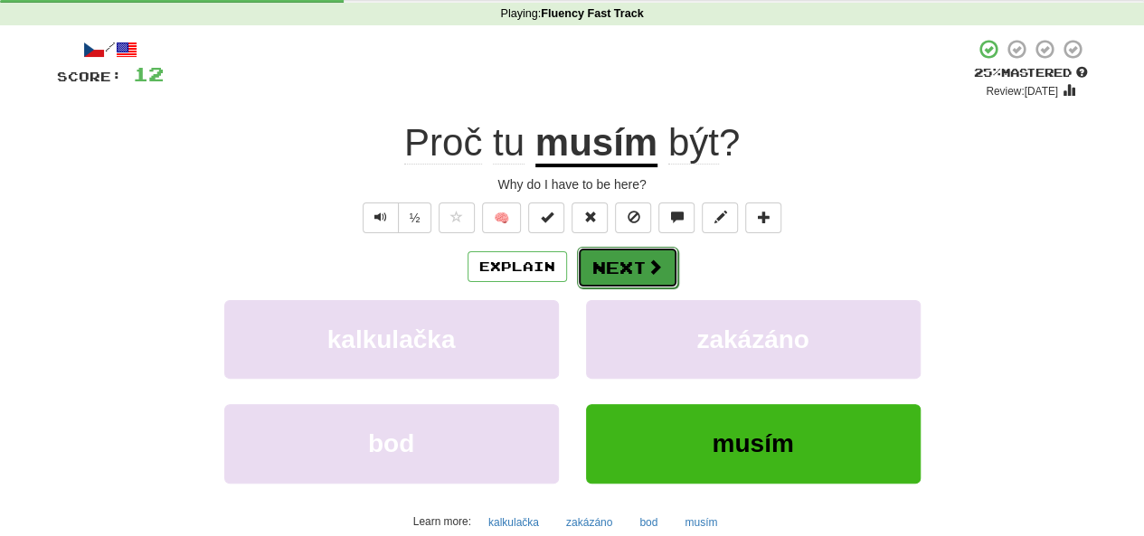
click at [638, 275] on button "Next" at bounding box center [627, 268] width 101 height 42
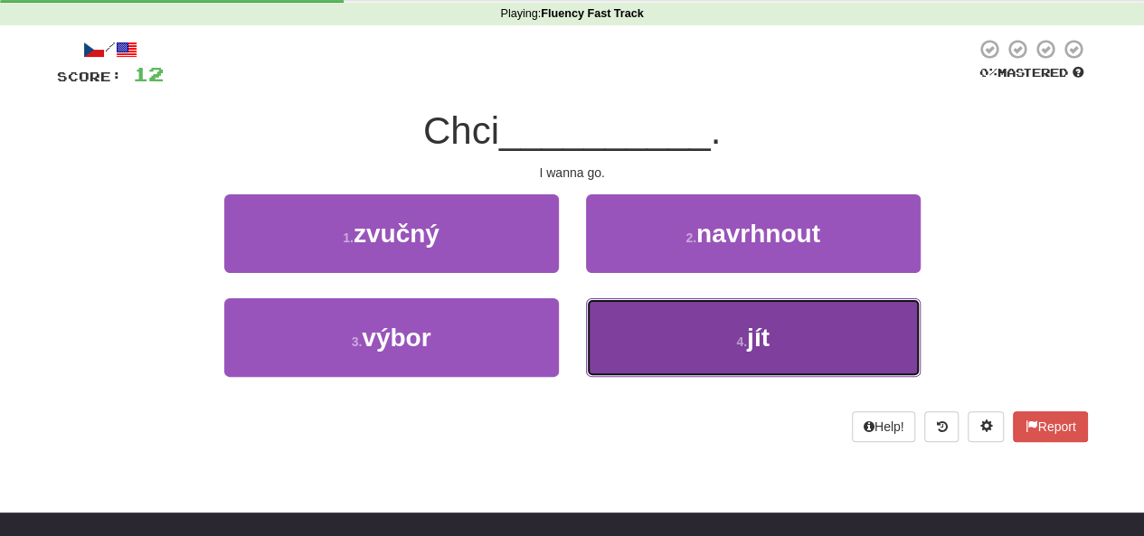
click at [753, 328] on span "jít" at bounding box center [758, 338] width 23 height 28
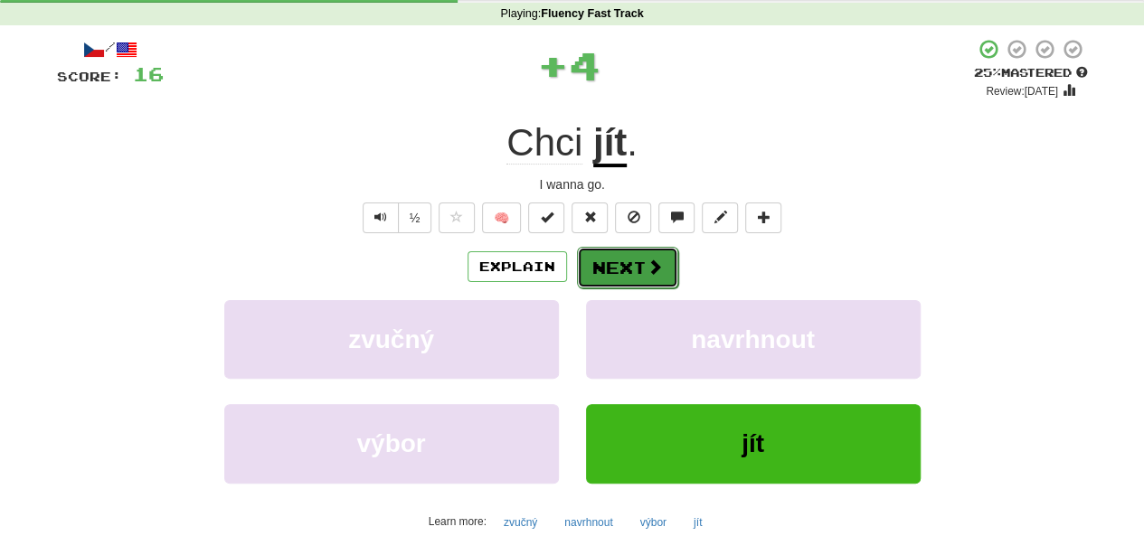
click at [664, 274] on button "Next" at bounding box center [627, 268] width 101 height 42
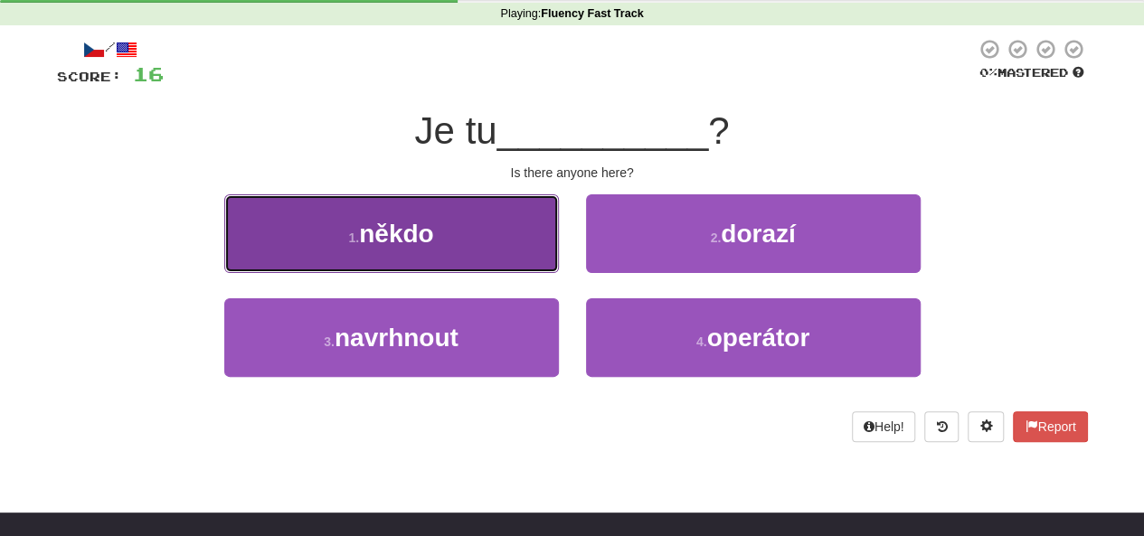
click at [502, 252] on button "1 . někdo" at bounding box center [391, 233] width 335 height 79
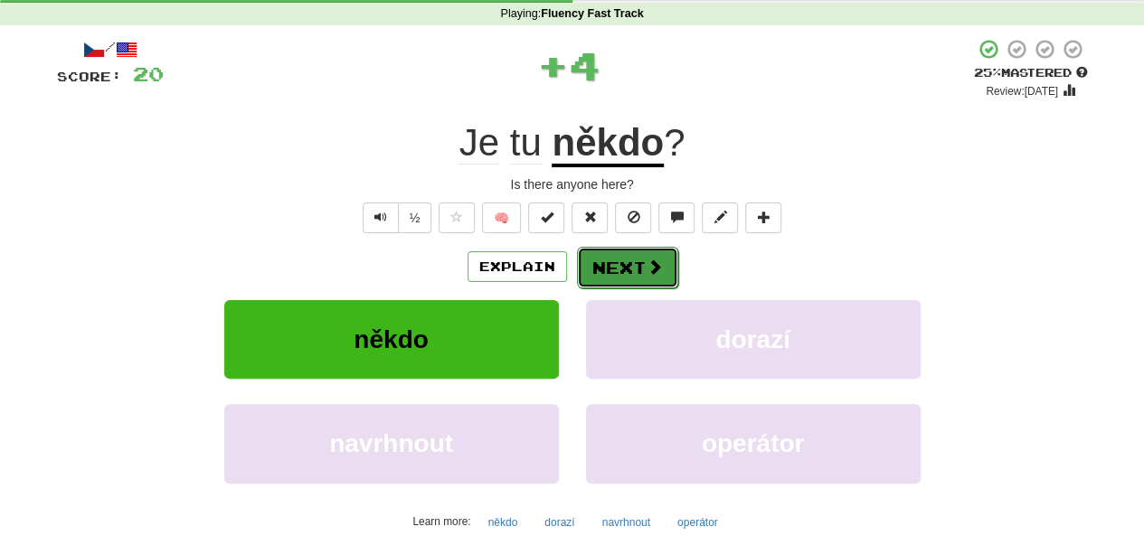
click at [633, 260] on button "Next" at bounding box center [627, 268] width 101 height 42
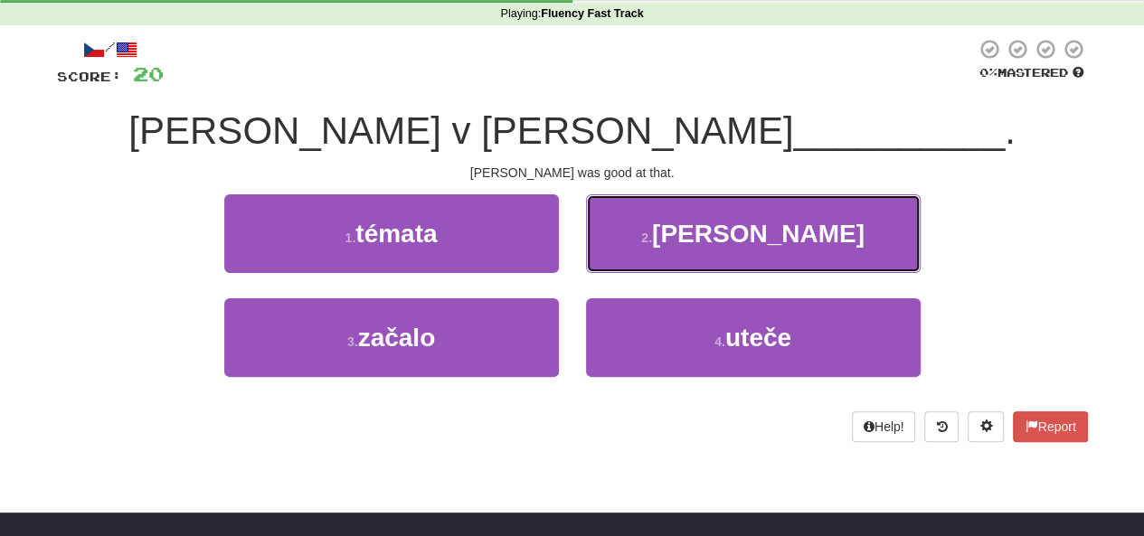
click at [633, 260] on button "2 . [PERSON_NAME]" at bounding box center [753, 233] width 335 height 79
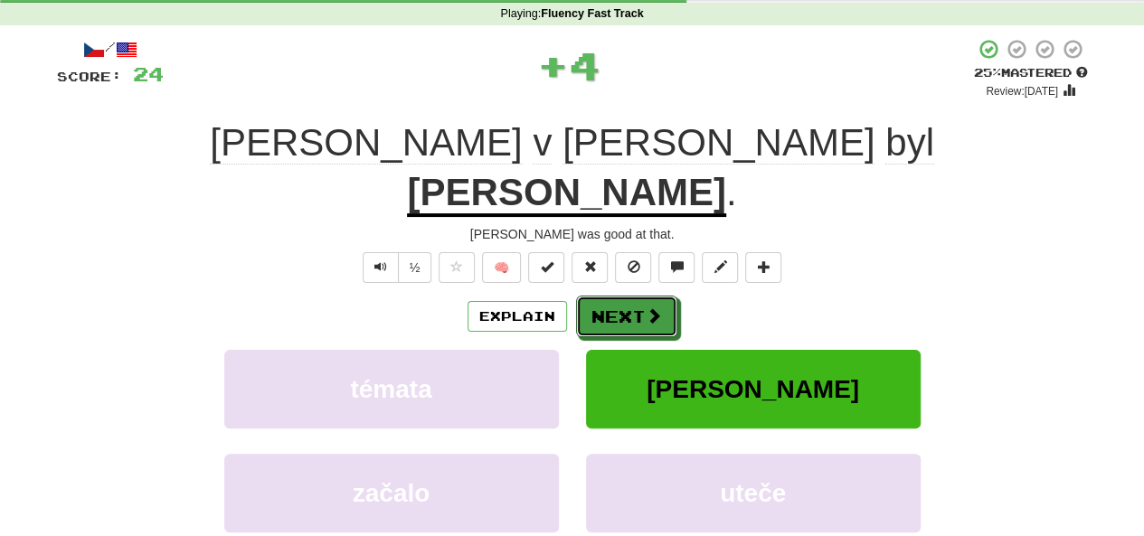
click at [633, 296] on button "Next" at bounding box center [626, 317] width 101 height 42
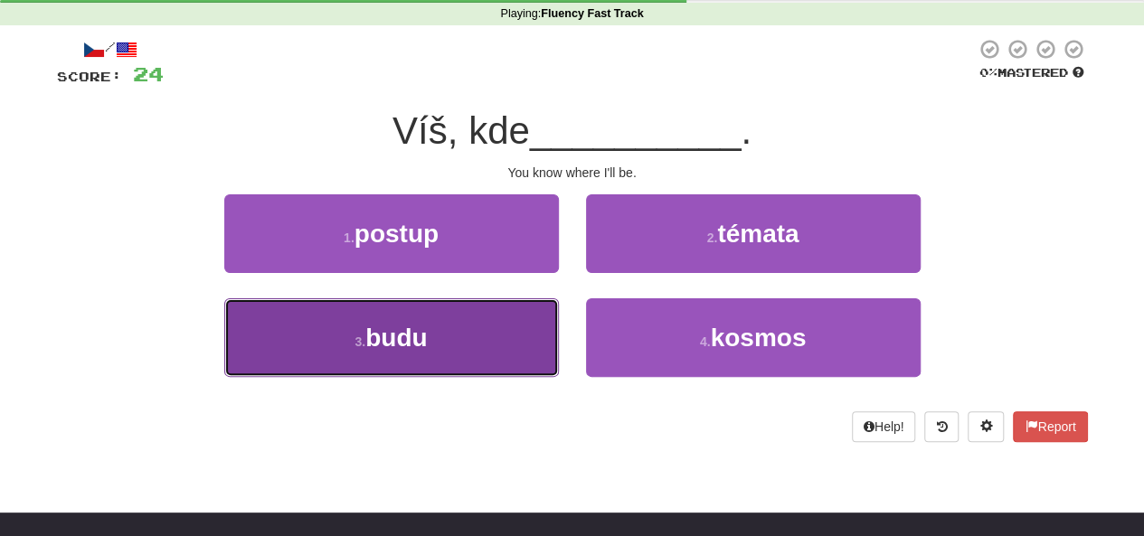
click at [539, 329] on button "3 . budu" at bounding box center [391, 337] width 335 height 79
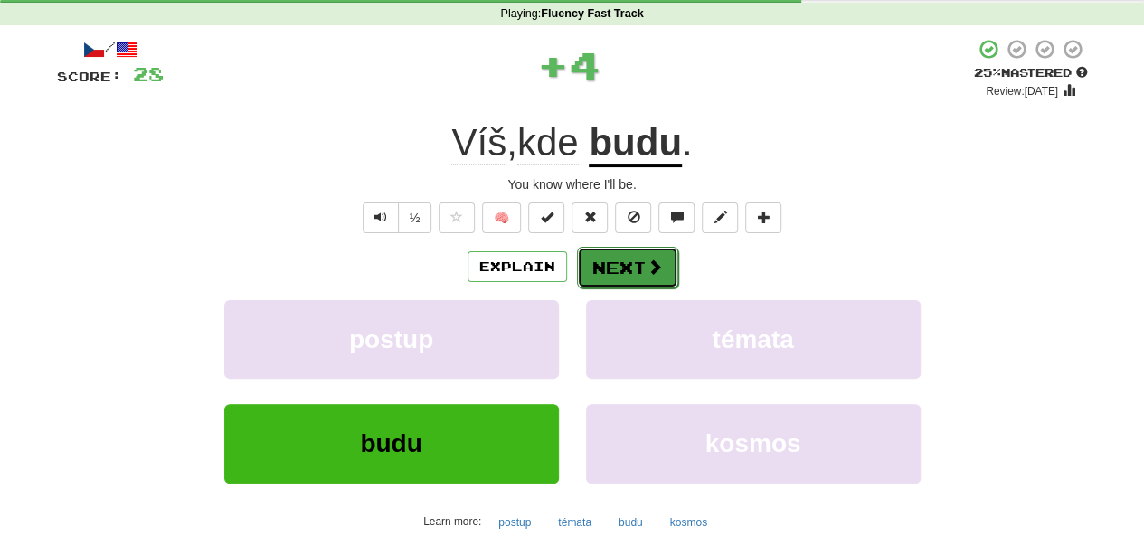
click at [619, 261] on button "Next" at bounding box center [627, 268] width 101 height 42
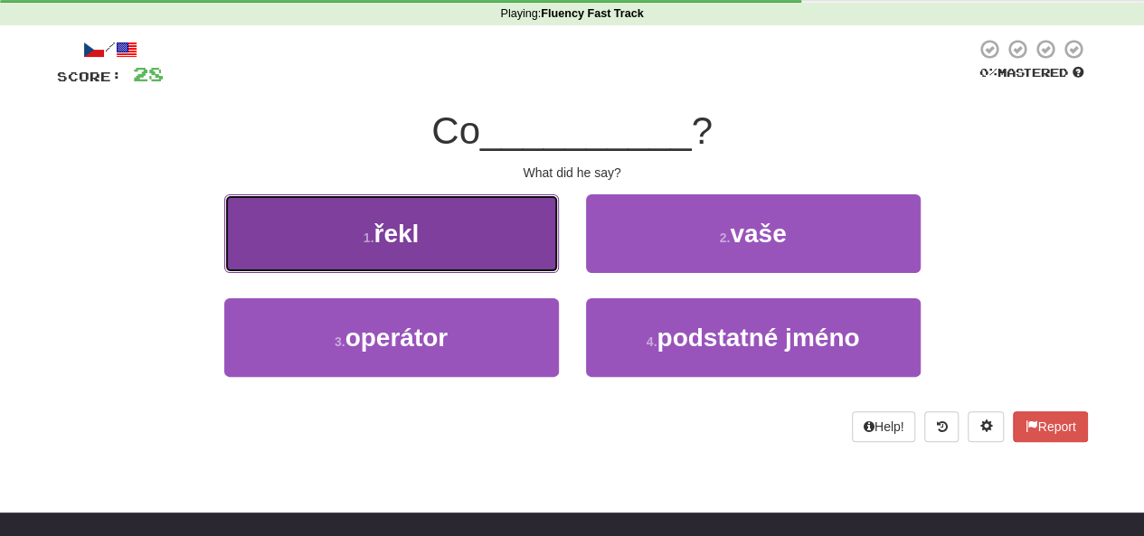
click at [478, 213] on button "1 . řekl" at bounding box center [391, 233] width 335 height 79
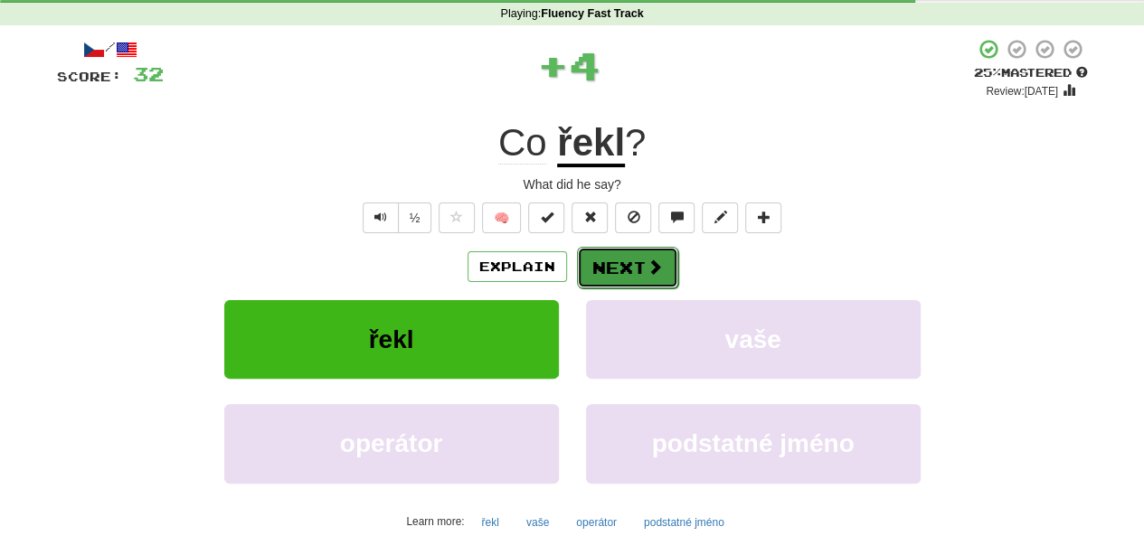
click at [629, 259] on button "Next" at bounding box center [627, 268] width 101 height 42
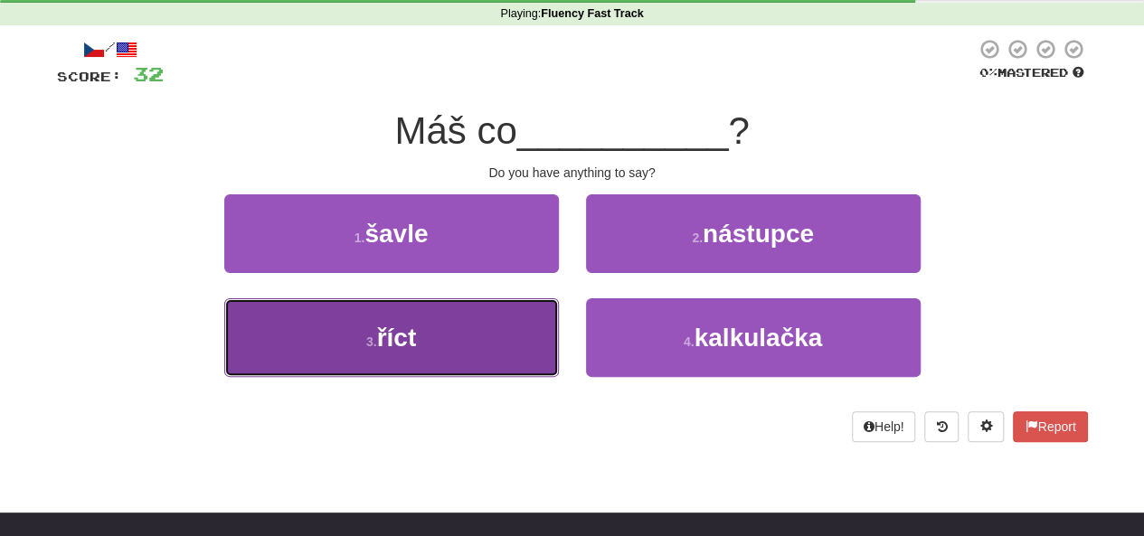
click at [528, 363] on button "3 . říct" at bounding box center [391, 337] width 335 height 79
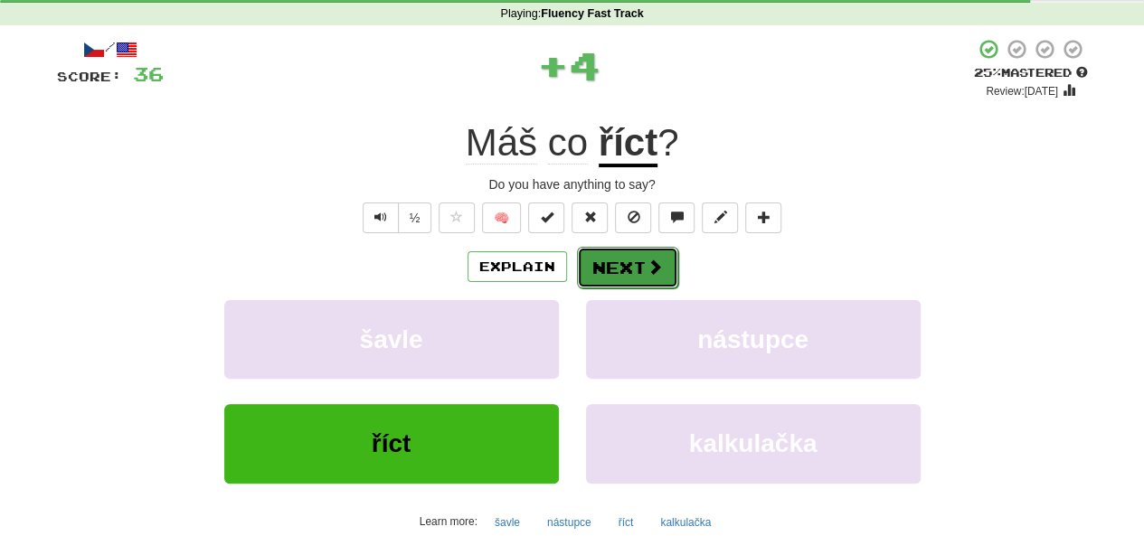
click at [593, 261] on button "Next" at bounding box center [627, 268] width 101 height 42
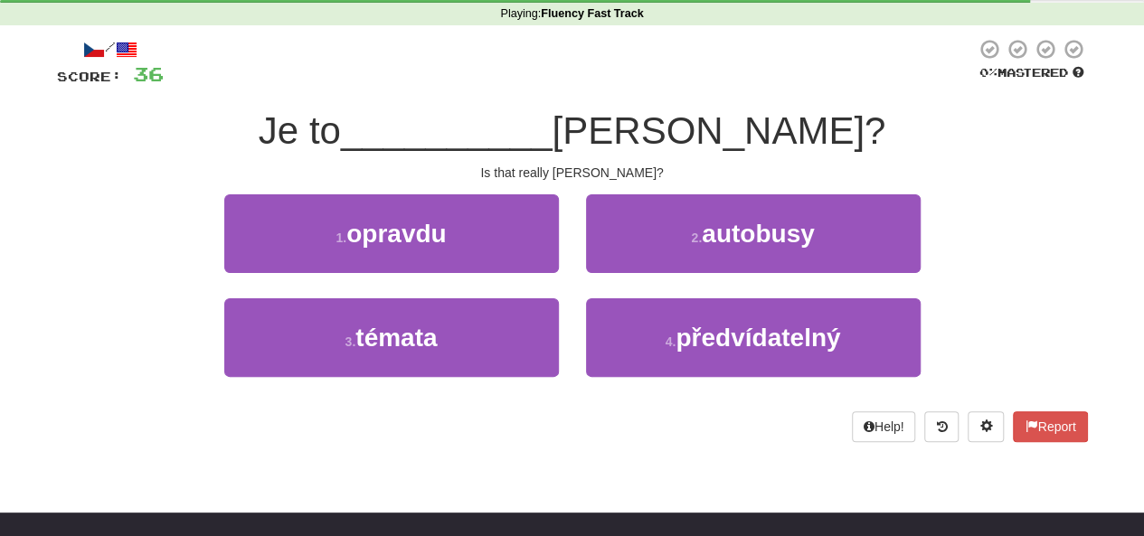
click at [523, 283] on div "1 . opravdu" at bounding box center [392, 246] width 362 height 104
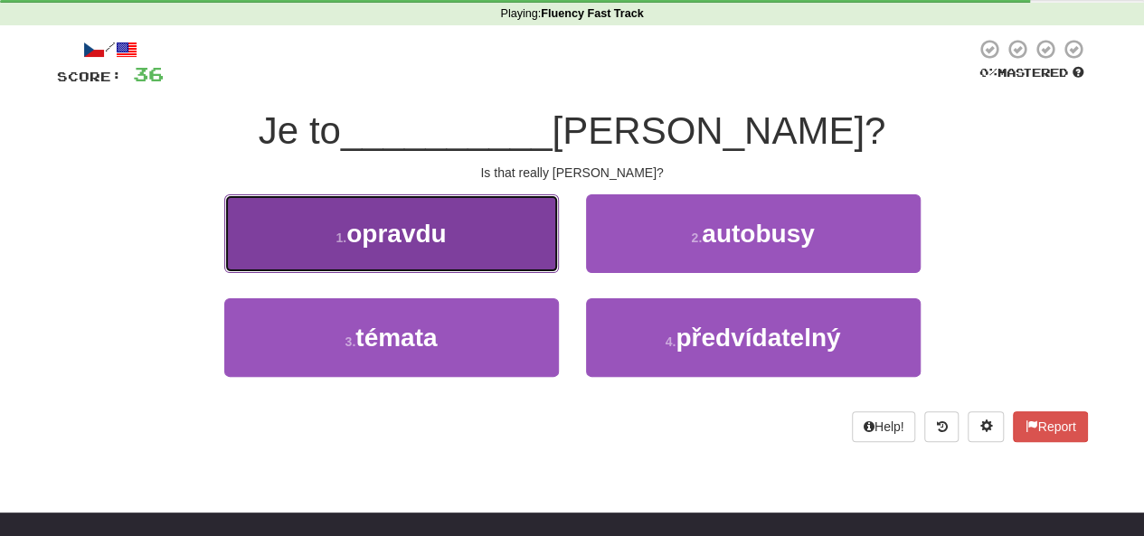
click at [524, 270] on button "1 . opravdu" at bounding box center [391, 233] width 335 height 79
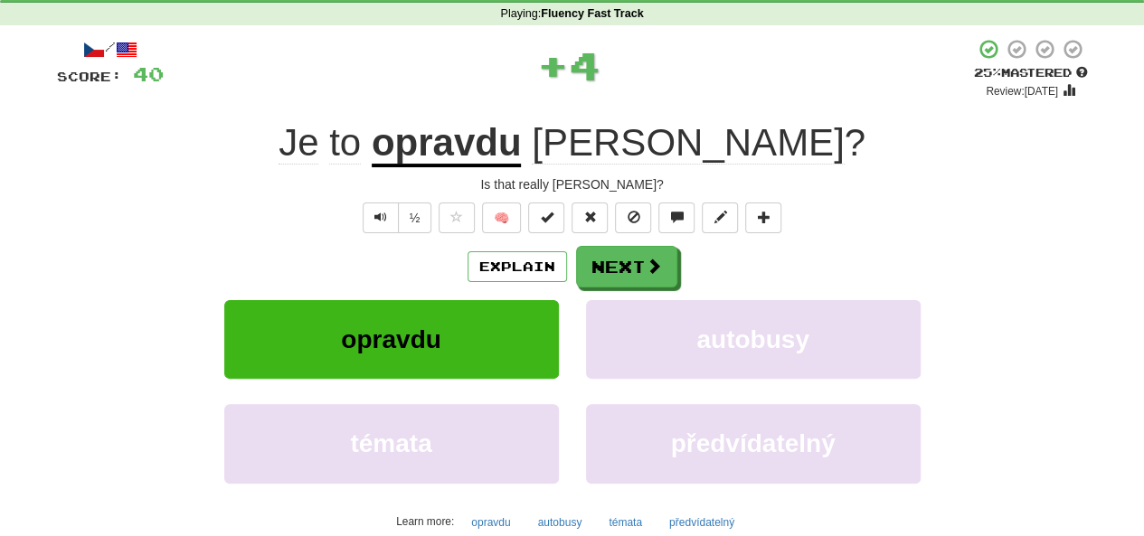
click at [611, 243] on div "/ Score: 40 + 4 25 % Mastered Review: [DATE] Je to opravdu [PERSON_NAME] ? Is t…" at bounding box center [572, 321] width 1031 height 567
click at [633, 269] on button "Next" at bounding box center [627, 268] width 101 height 42
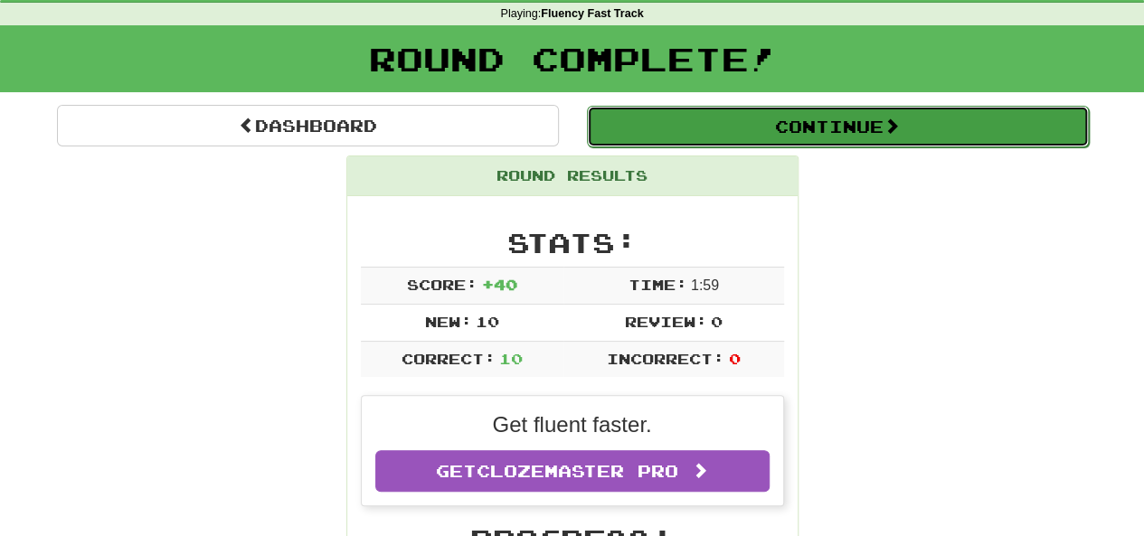
click at [706, 138] on button "Continue" at bounding box center [838, 127] width 502 height 42
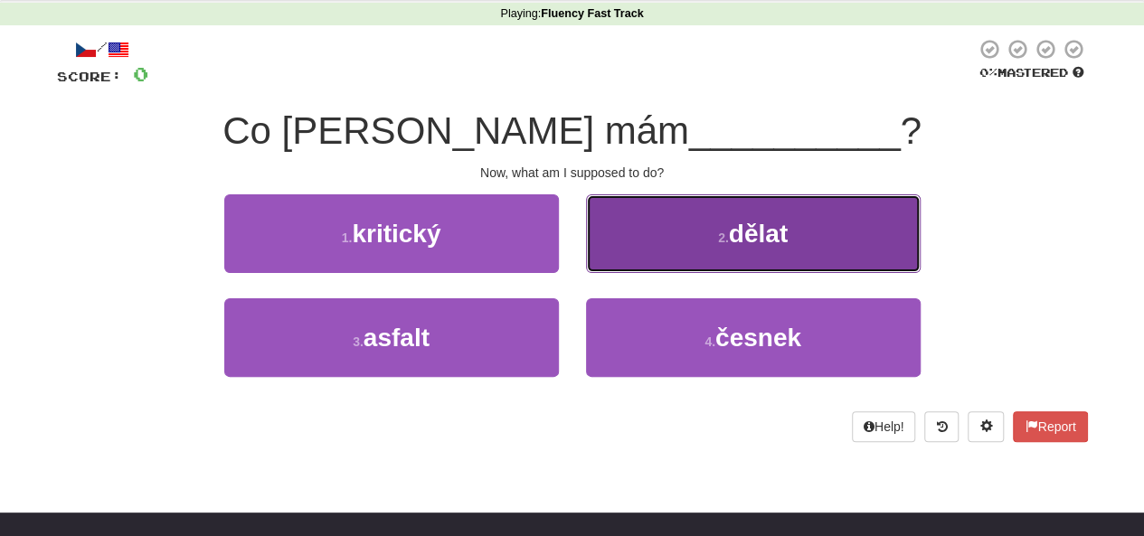
click at [628, 238] on button "2 . dělat" at bounding box center [753, 233] width 335 height 79
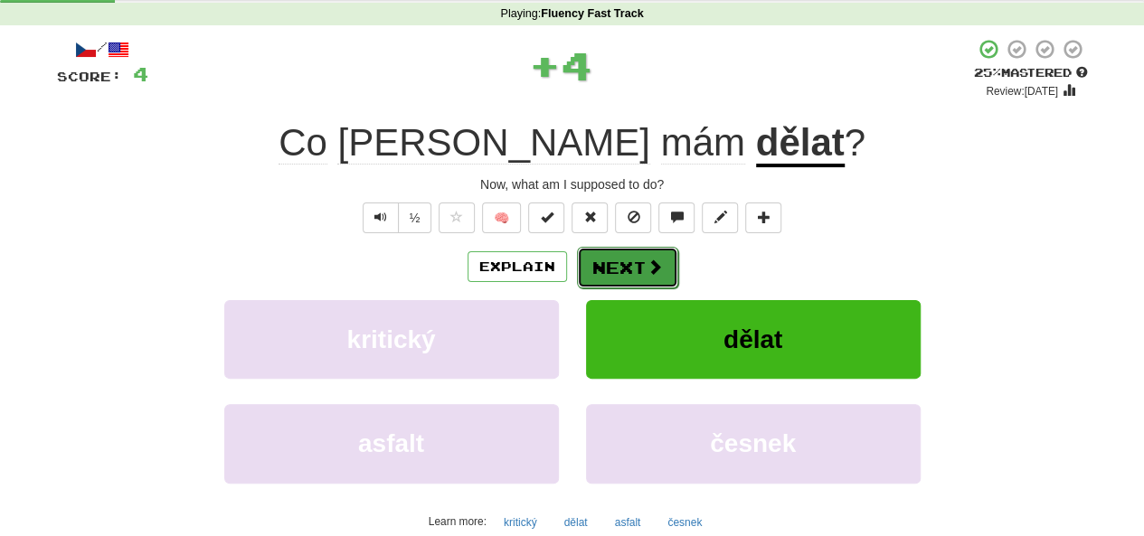
click at [639, 251] on button "Next" at bounding box center [627, 268] width 101 height 42
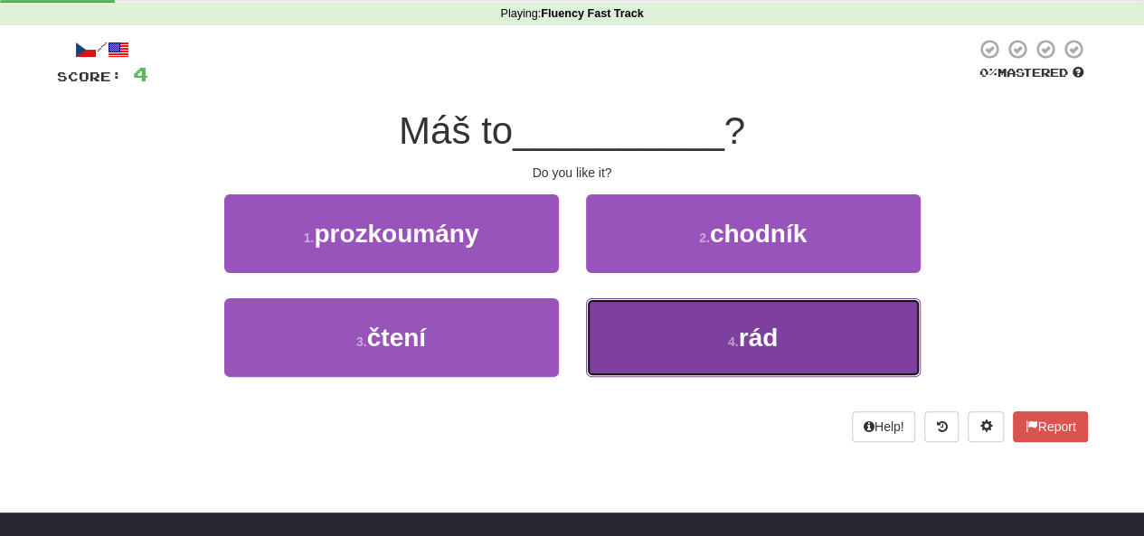
click at [660, 313] on button "4 . rád" at bounding box center [753, 337] width 335 height 79
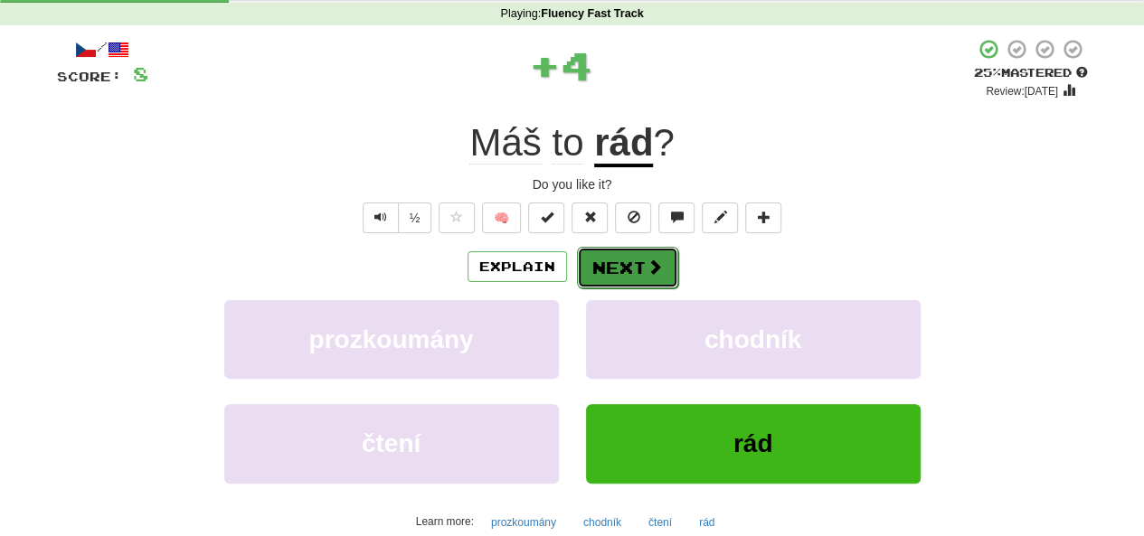
click at [642, 285] on button "Next" at bounding box center [627, 268] width 101 height 42
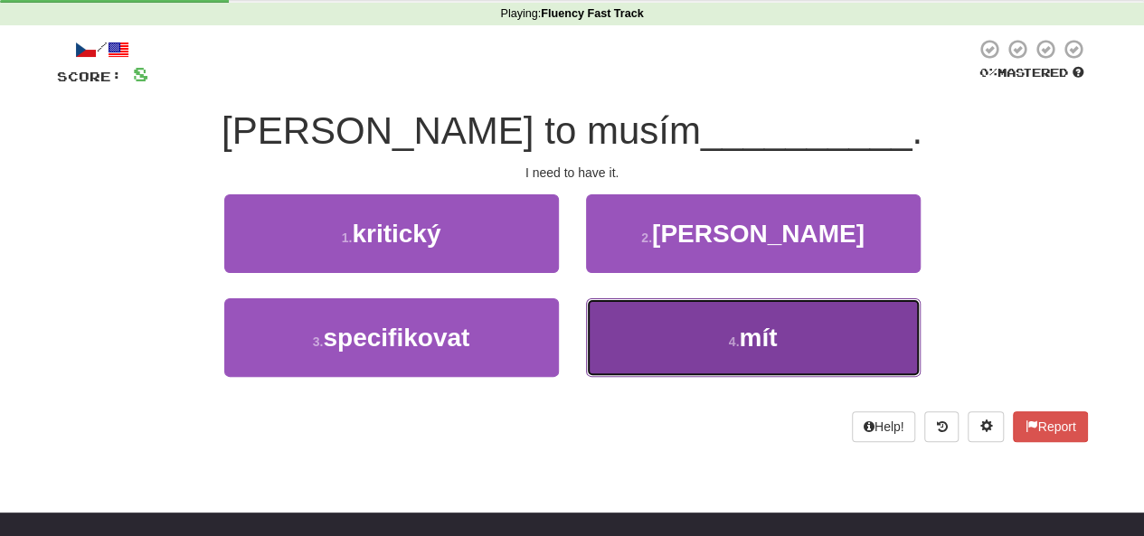
click at [632, 352] on button "4 . mít" at bounding box center [753, 337] width 335 height 79
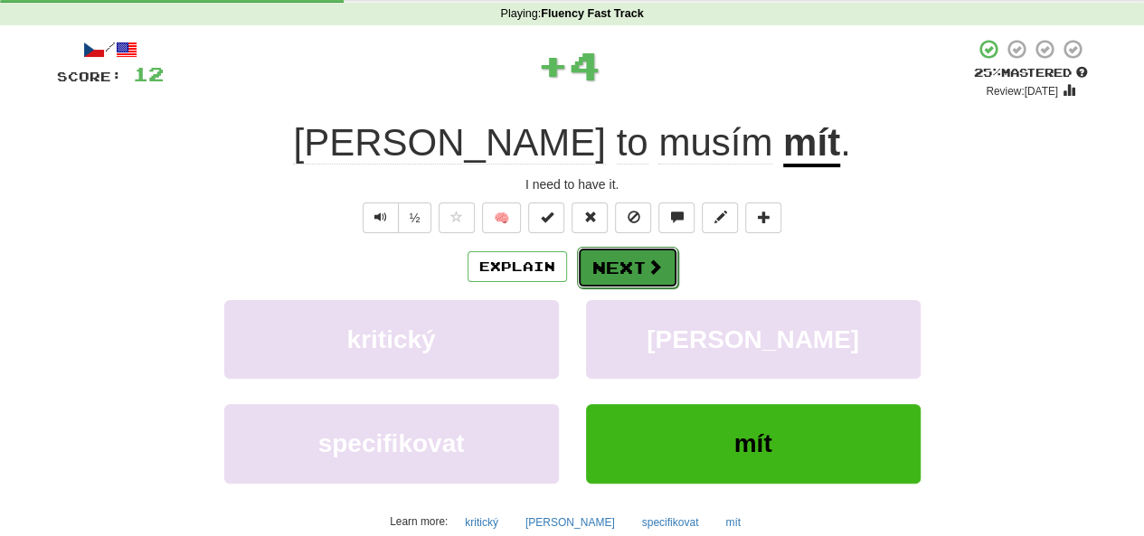
click at [611, 258] on button "Next" at bounding box center [627, 268] width 101 height 42
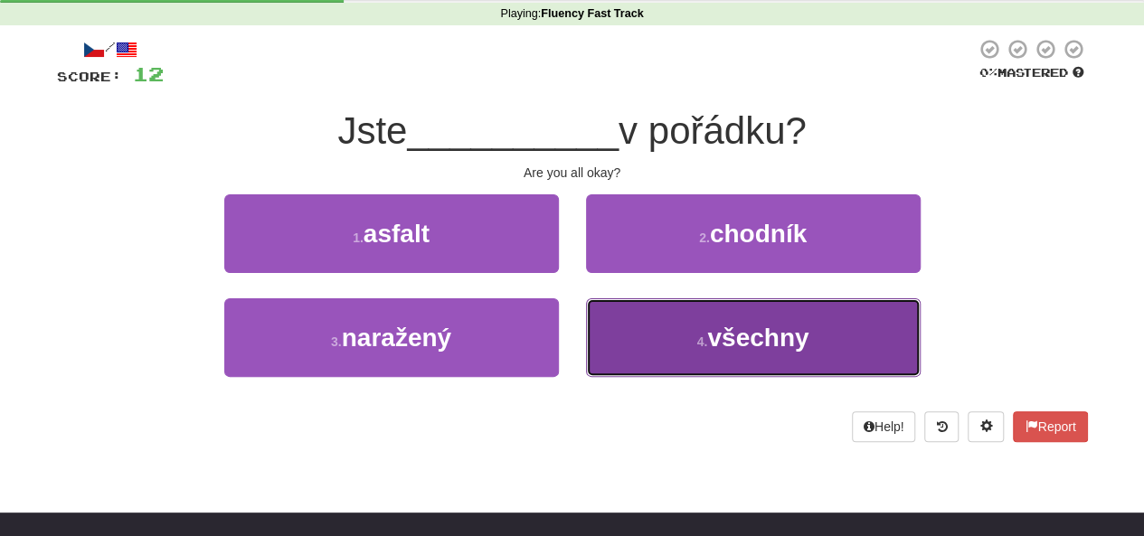
click at [618, 370] on button "4 . všechny" at bounding box center [753, 337] width 335 height 79
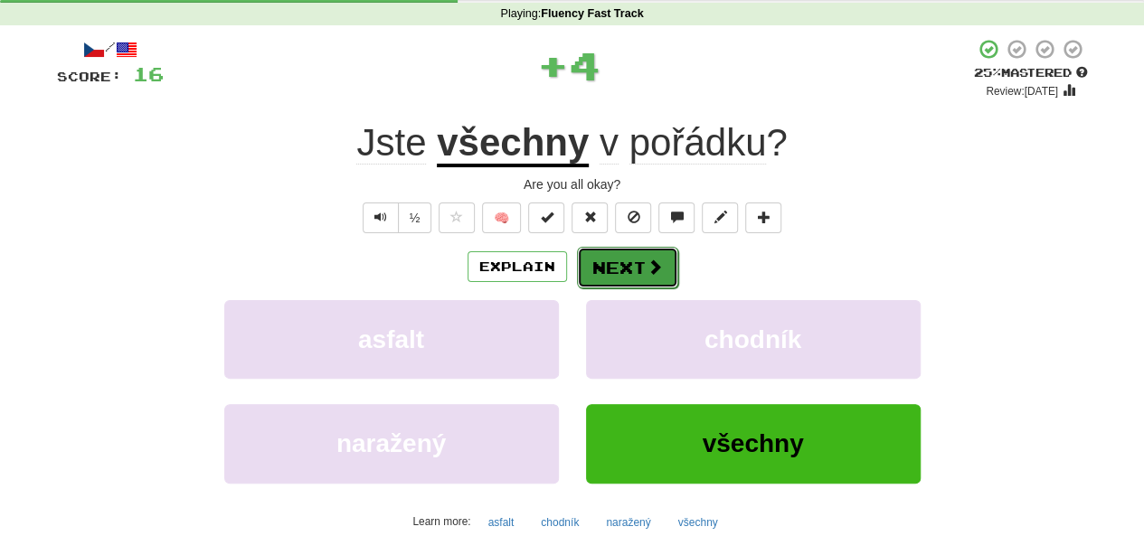
click at [626, 260] on button "Next" at bounding box center [627, 268] width 101 height 42
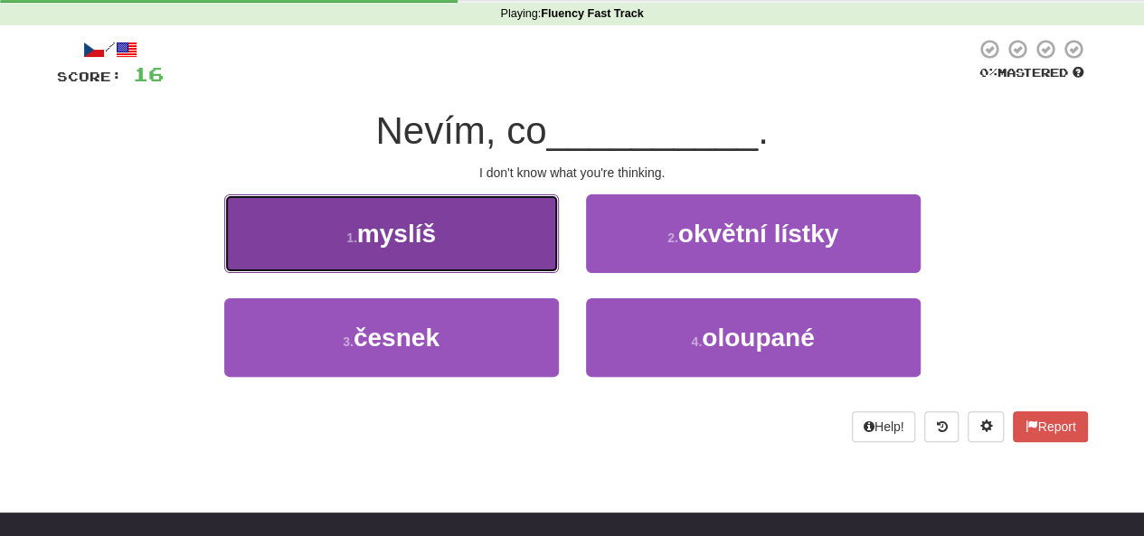
click at [530, 256] on button "1 . [DEMOGRAPHIC_DATA]" at bounding box center [391, 233] width 335 height 79
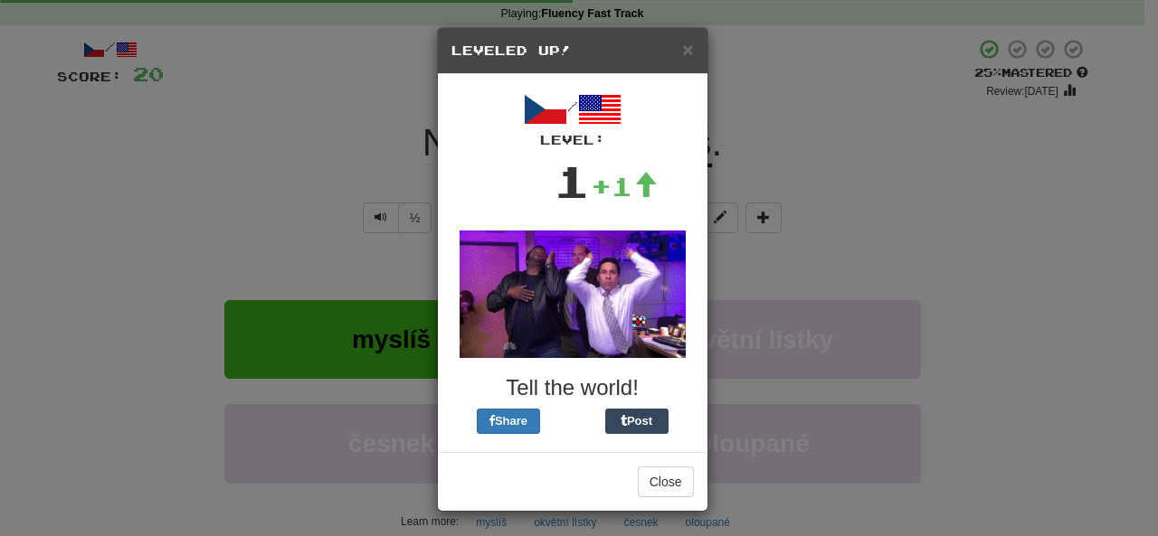
click at [579, 350] on img at bounding box center [572, 295] width 226 height 128
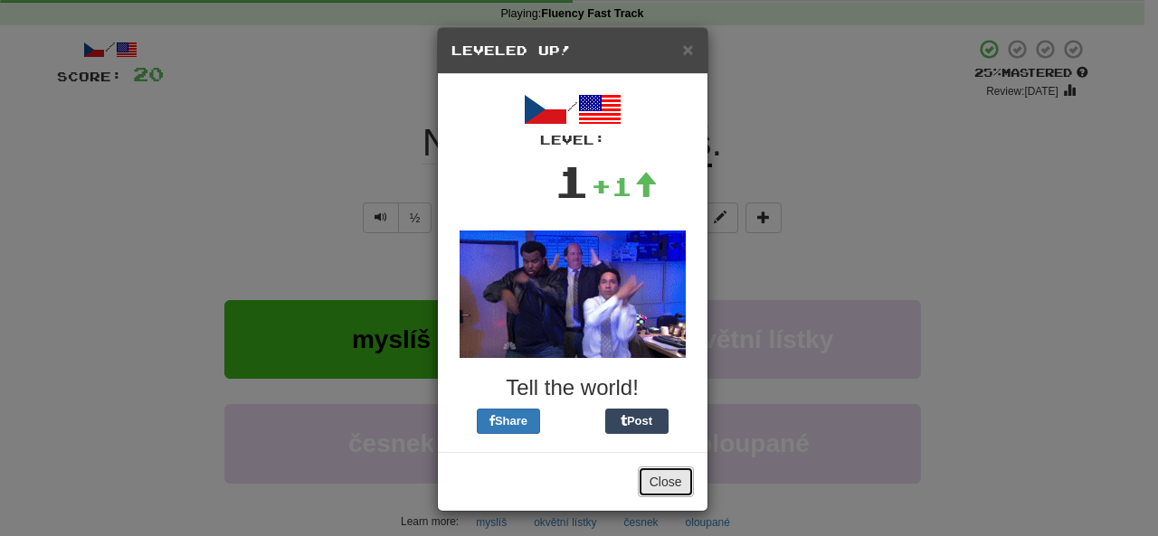
click at [657, 477] on button "Close" at bounding box center [666, 482] width 56 height 31
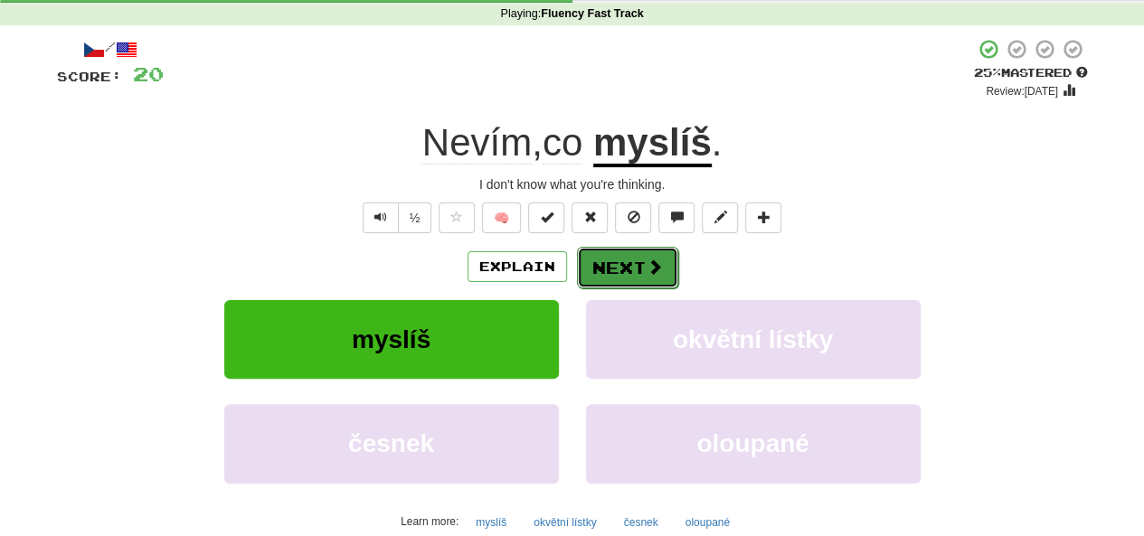
click at [627, 260] on button "Next" at bounding box center [627, 268] width 101 height 42
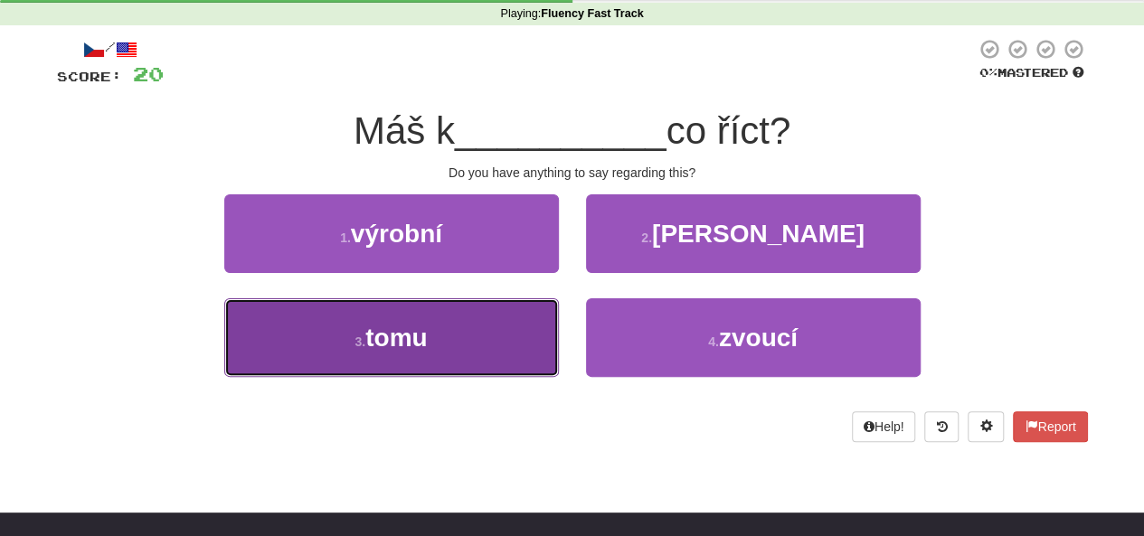
click at [544, 312] on button "3 . tomu" at bounding box center [391, 337] width 335 height 79
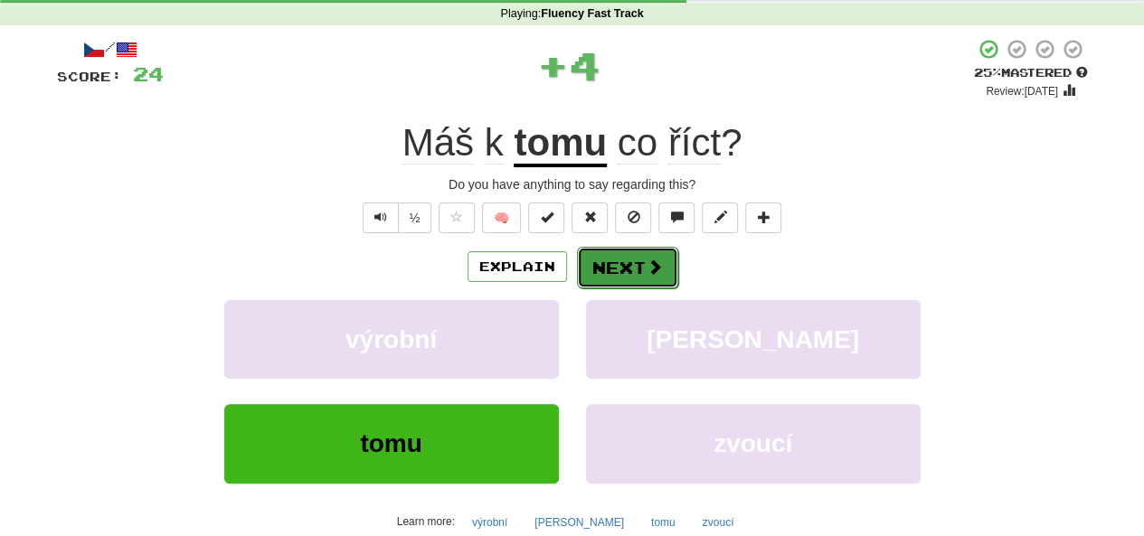
click at [610, 262] on button "Next" at bounding box center [627, 268] width 101 height 42
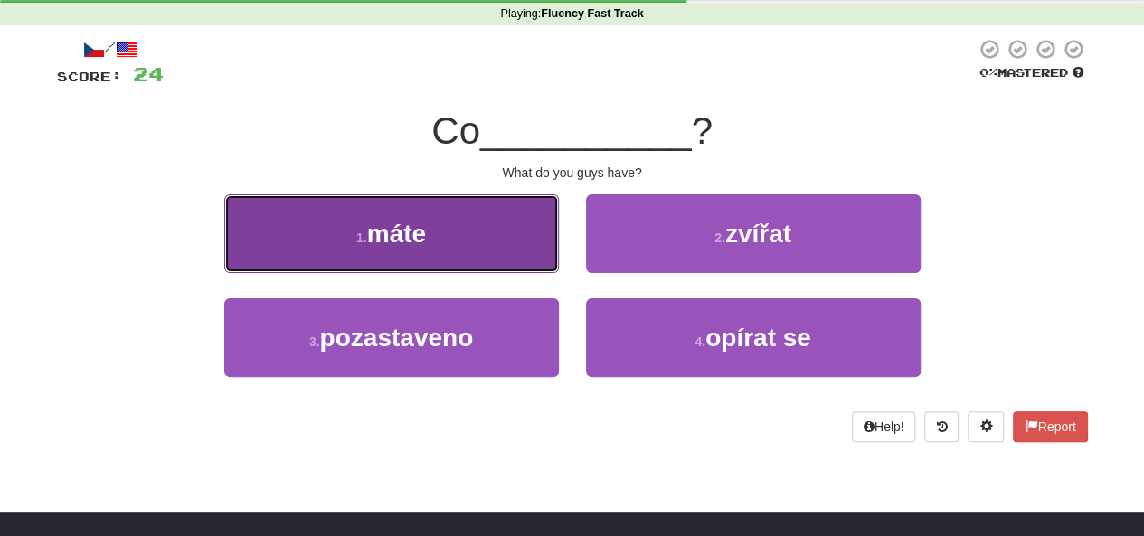
click at [521, 236] on button "1 . máte" at bounding box center [391, 233] width 335 height 79
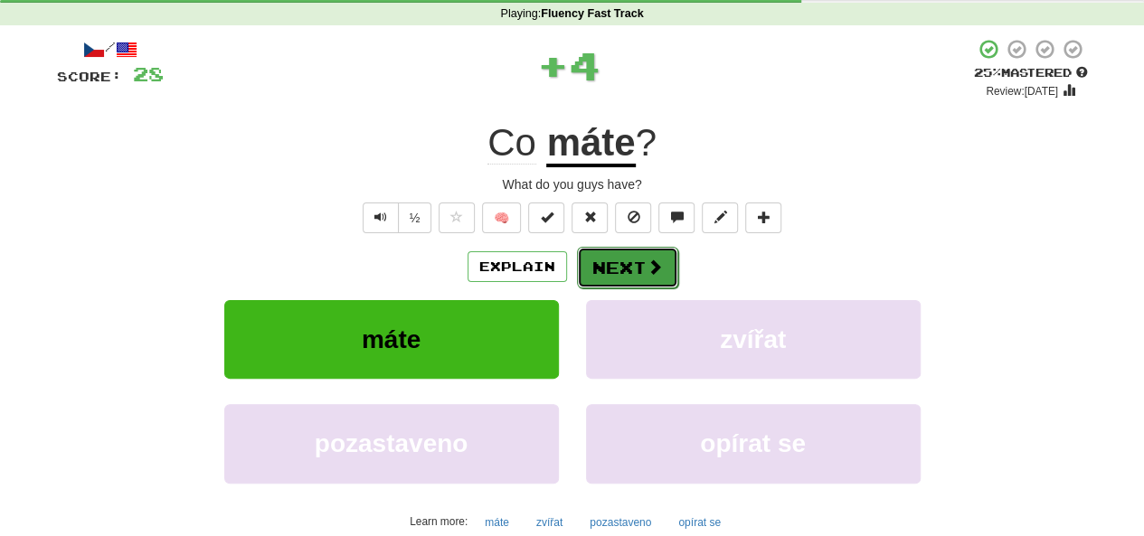
click at [630, 271] on button "Next" at bounding box center [627, 268] width 101 height 42
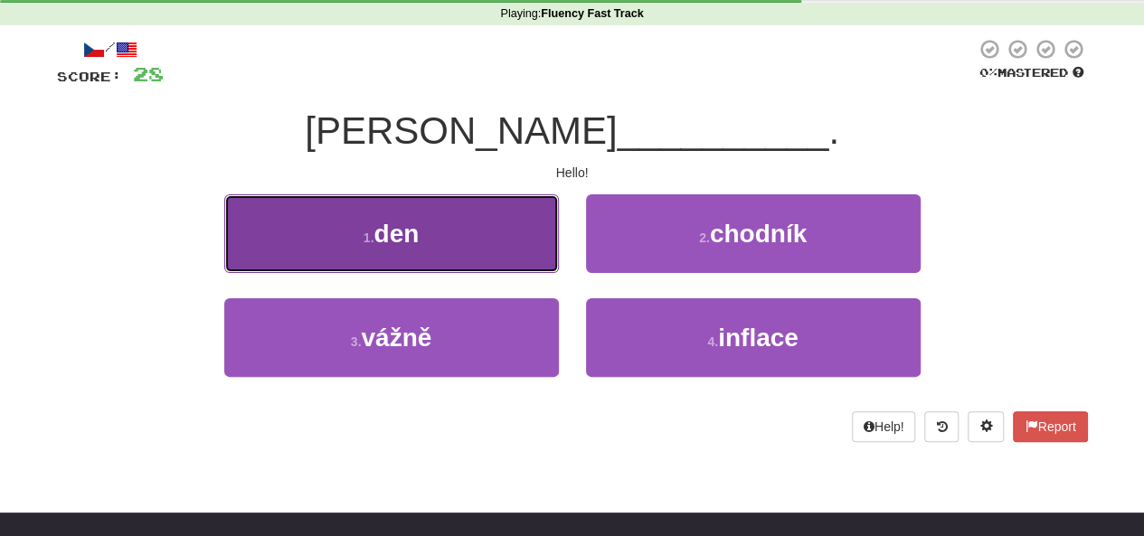
click at [550, 242] on button "1 . den" at bounding box center [391, 233] width 335 height 79
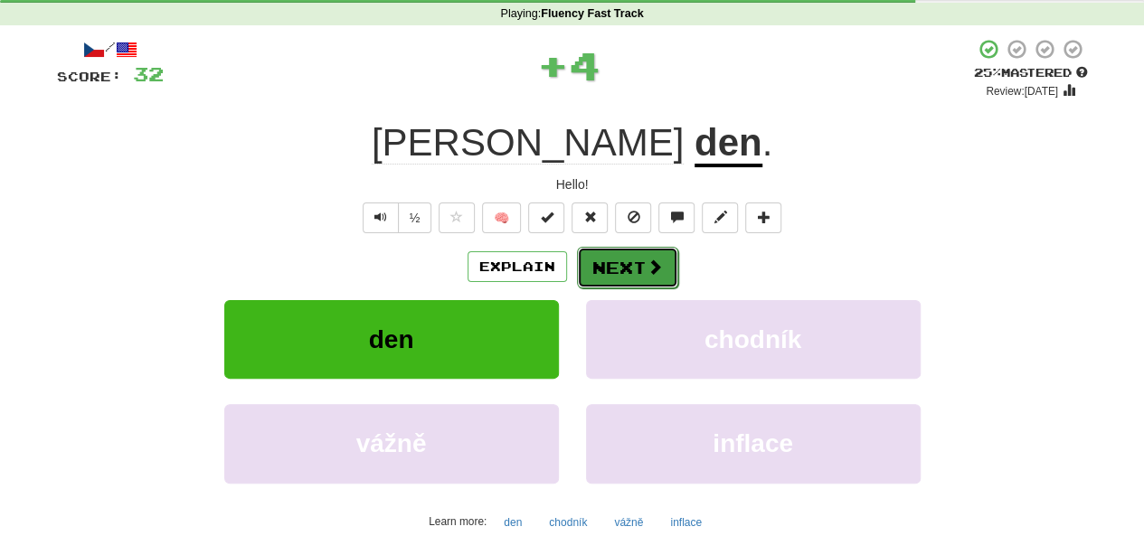
click at [623, 250] on button "Next" at bounding box center [627, 268] width 101 height 42
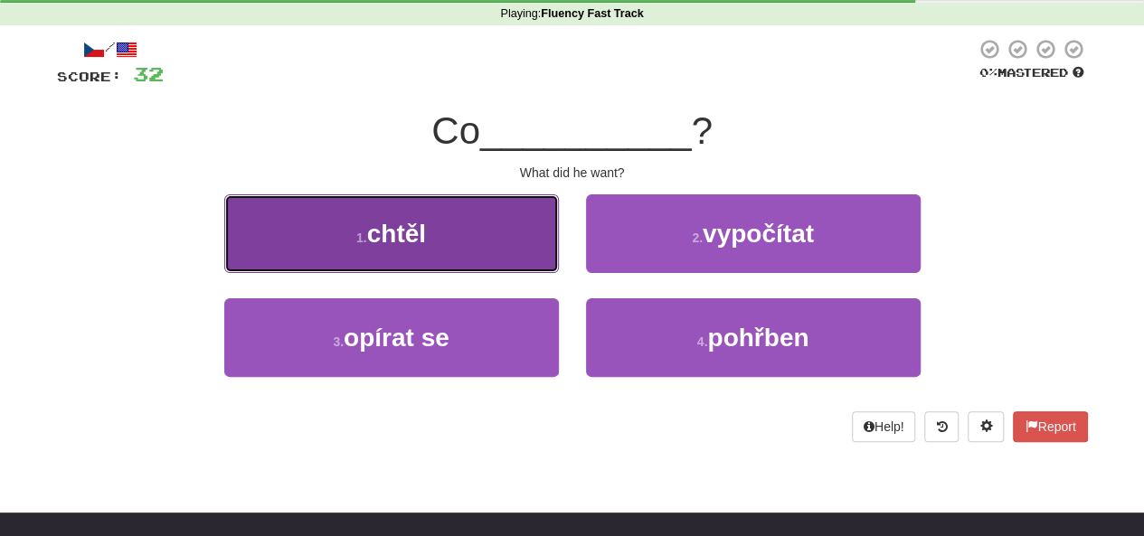
click at [519, 209] on button "1 . chtěl" at bounding box center [391, 233] width 335 height 79
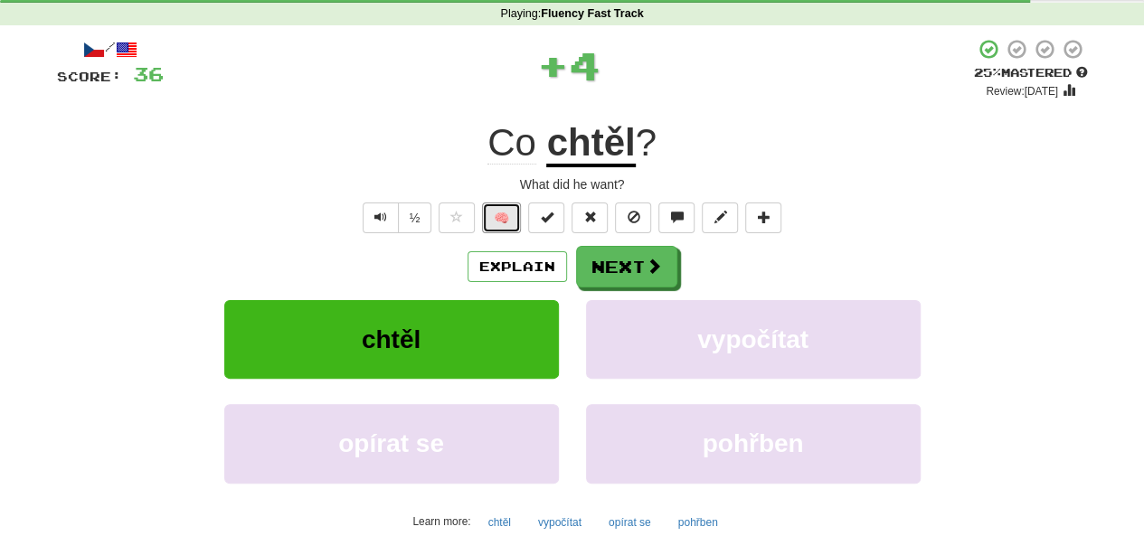
click at [519, 209] on button "🧠" at bounding box center [501, 218] width 39 height 31
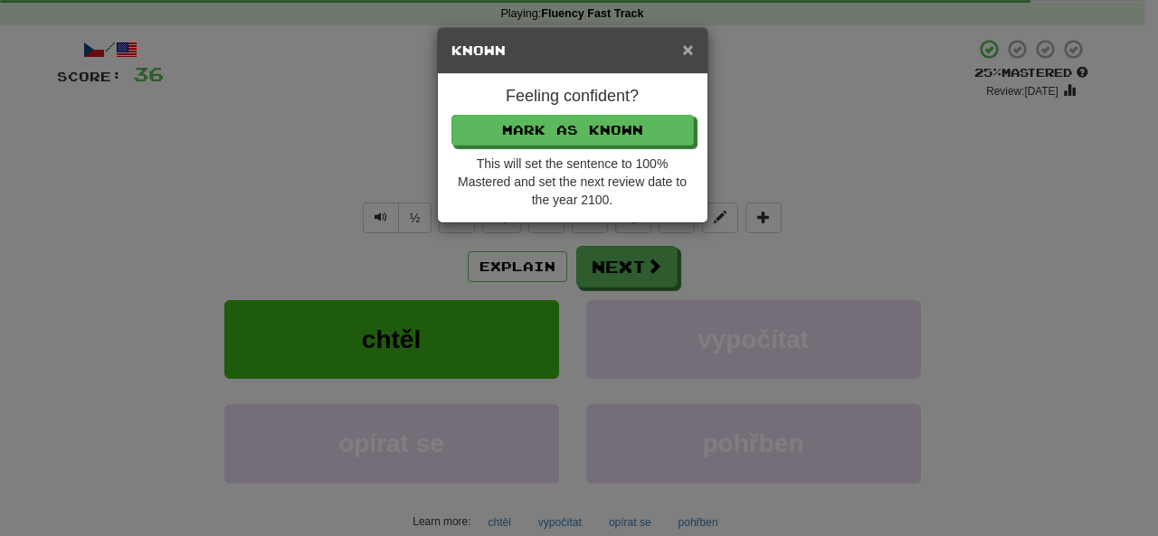
click at [686, 39] on span "×" at bounding box center [687, 49] width 11 height 21
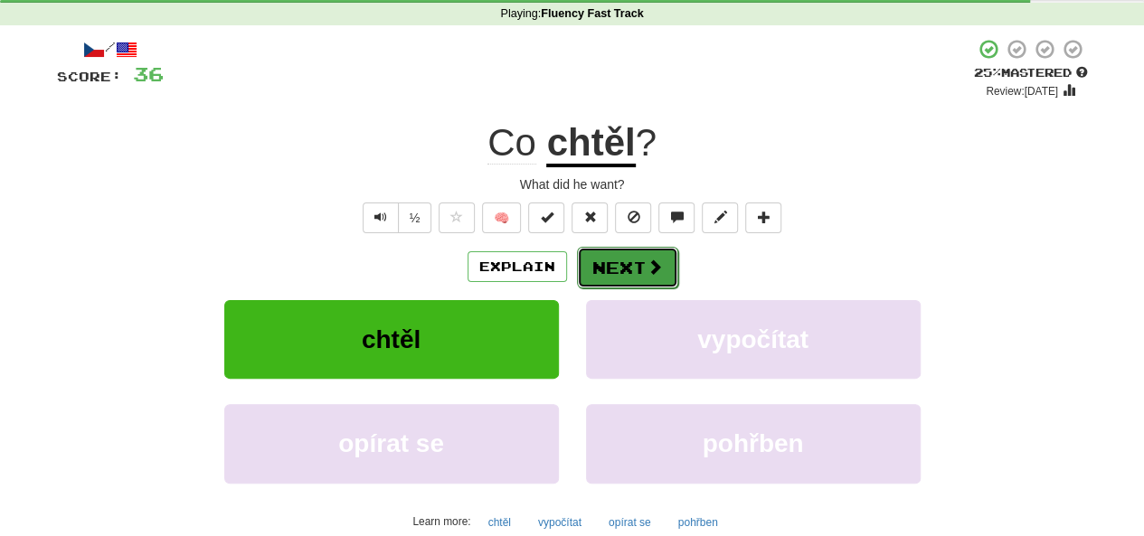
click at [647, 268] on span at bounding box center [655, 267] width 16 height 16
